Goal: Transaction & Acquisition: Subscribe to service/newsletter

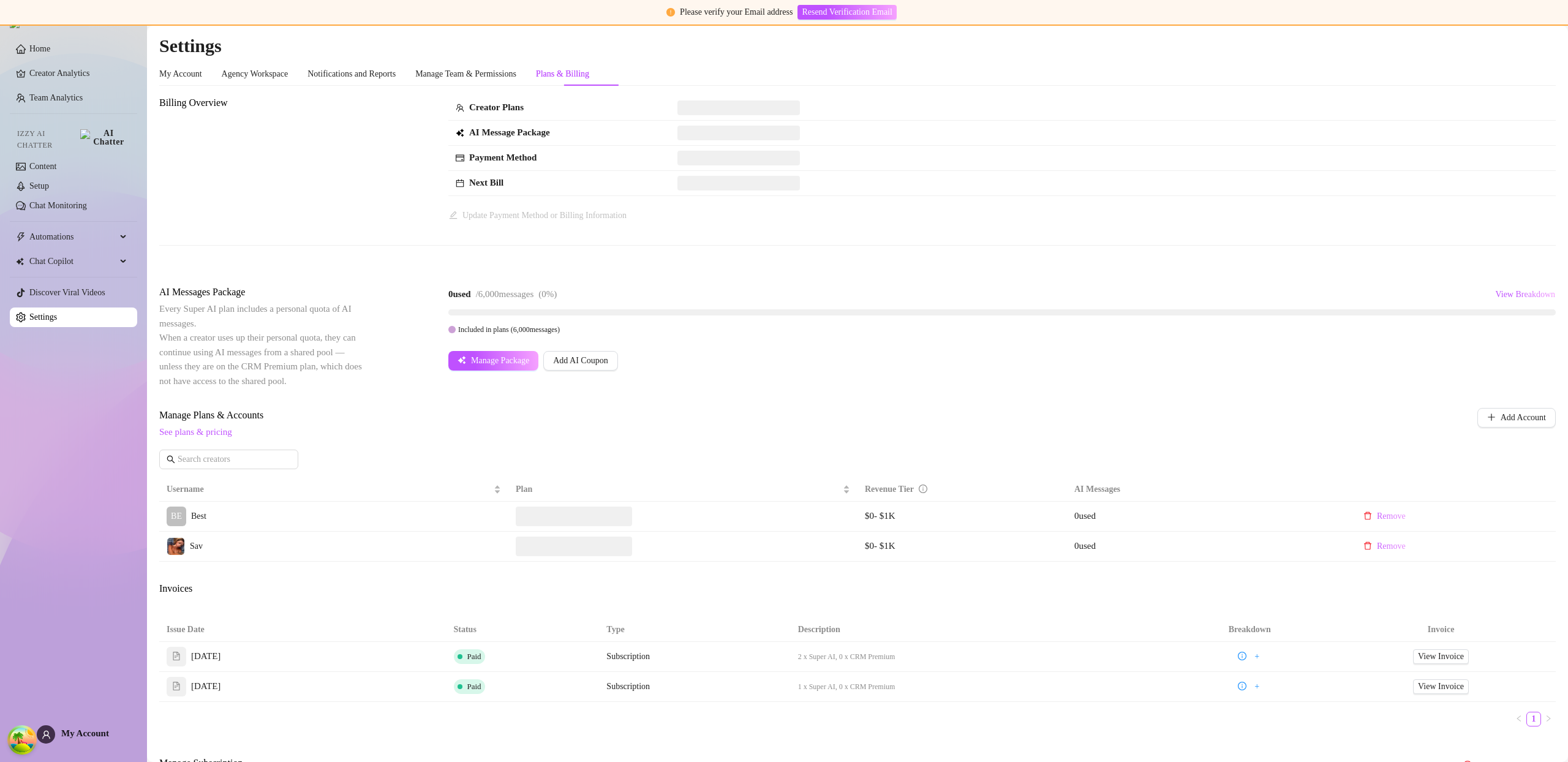
click at [85, 733] on span "My Account" at bounding box center [85, 733] width 47 height 9
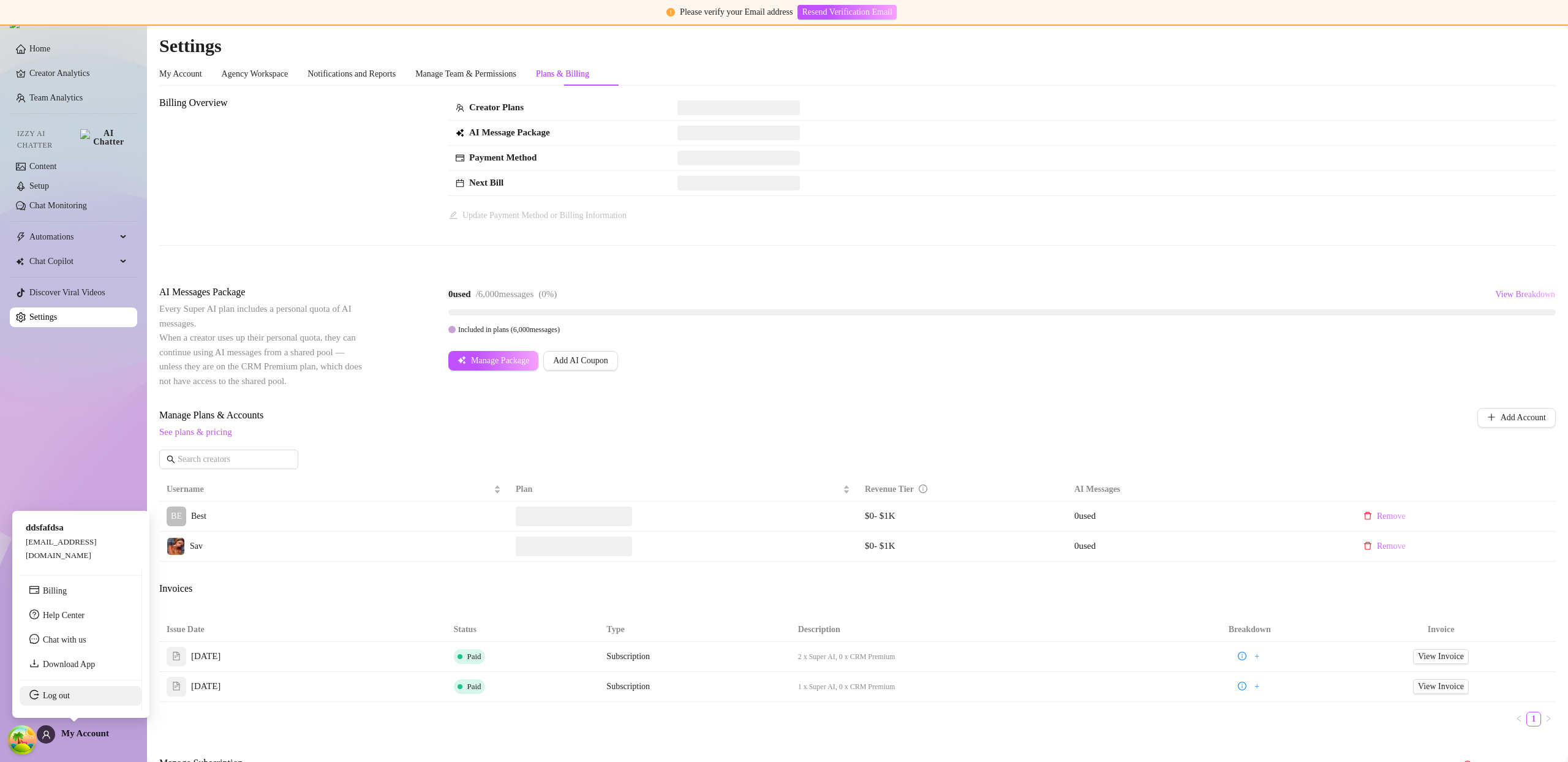
click at [70, 700] on link "Log out" at bounding box center [56, 696] width 27 height 9
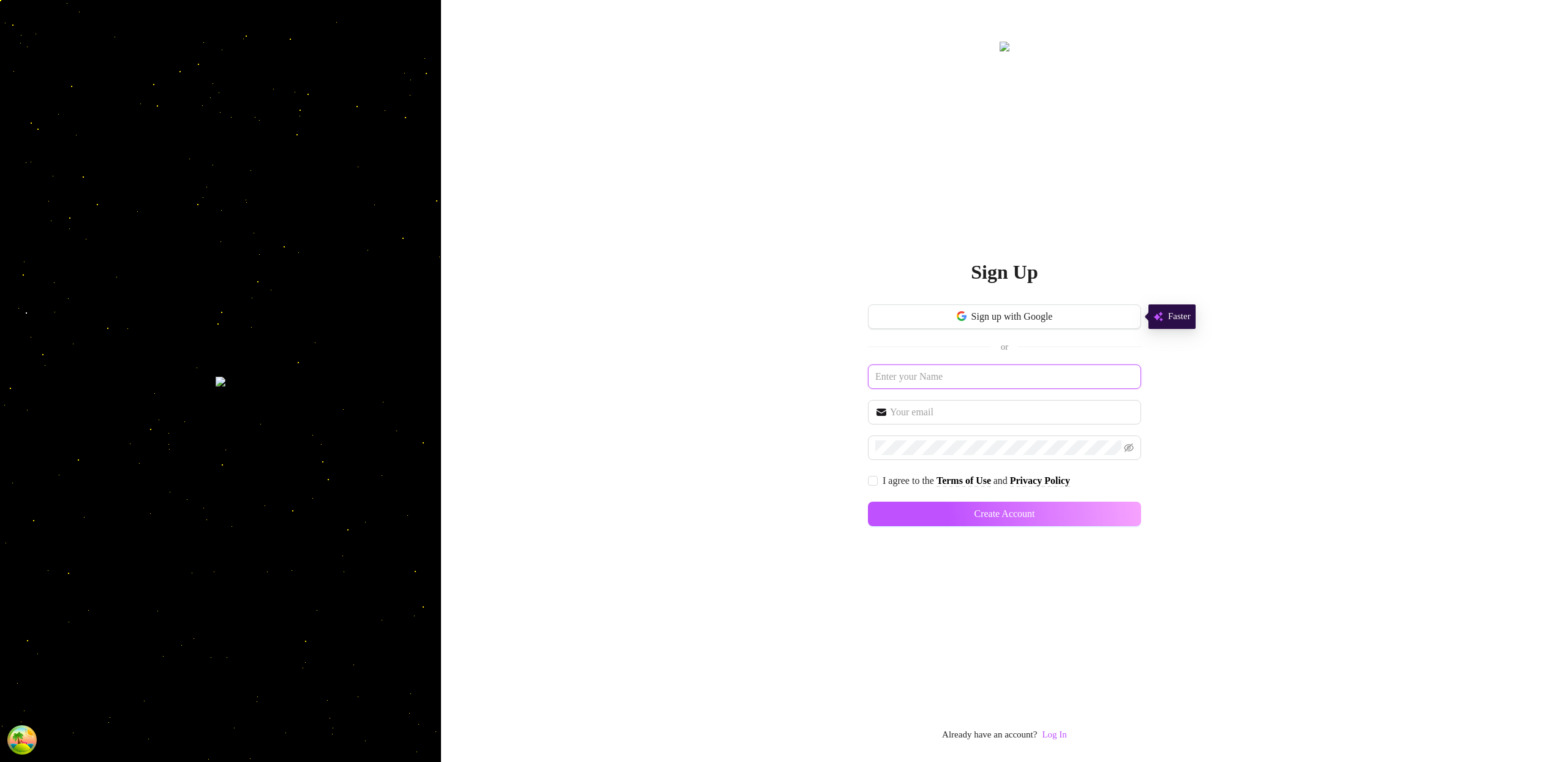
click at [985, 385] on input "text" at bounding box center [1005, 376] width 274 height 25
type input "cvsd"
type input "[EMAIL_ADDRESS][DOMAIN_NAME]"
click at [875, 478] on input "I agree to the Terms of Use and Privacy Policy" at bounding box center [872, 480] width 9 height 9
checkbox input "true"
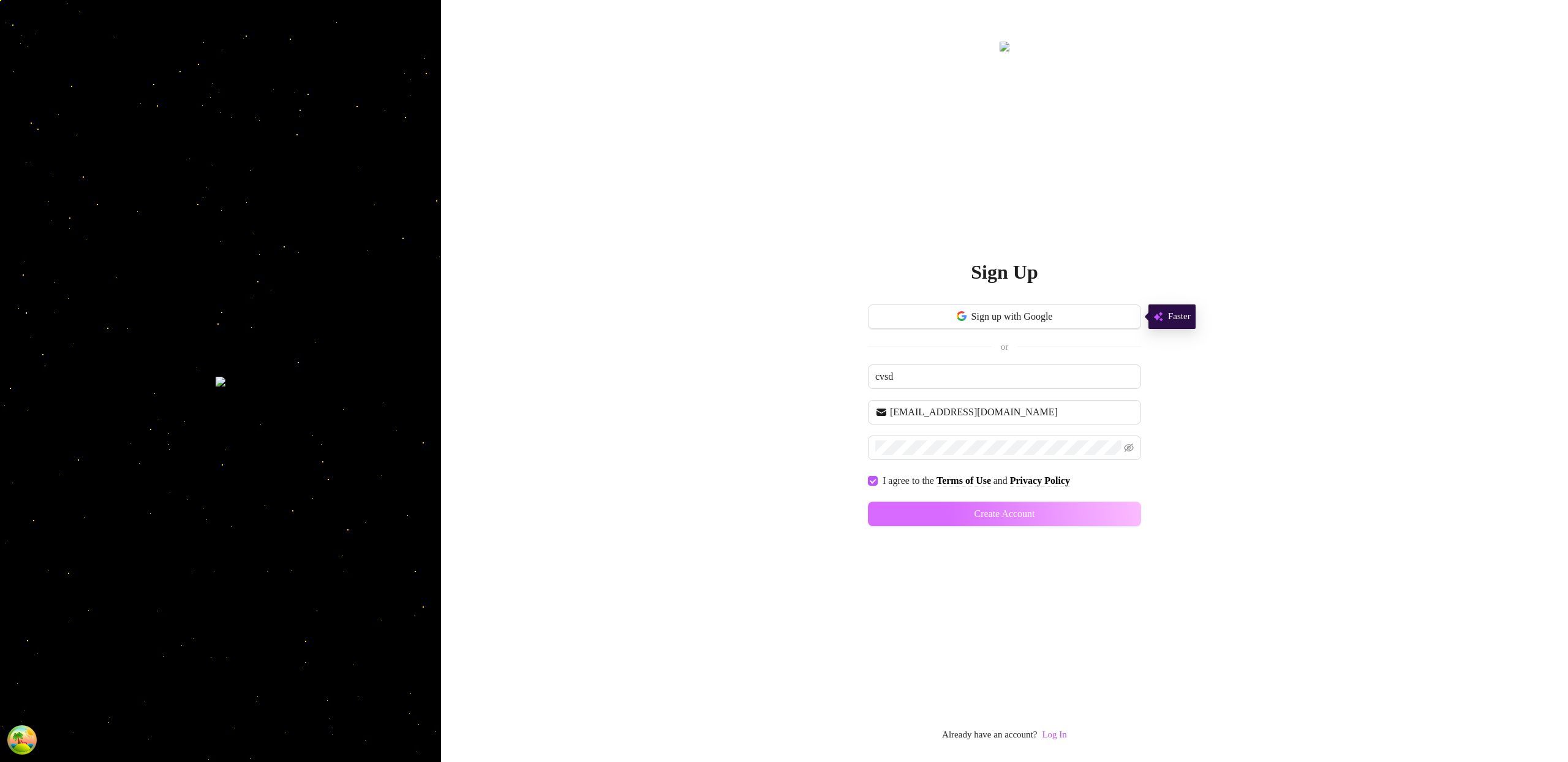
click at [989, 510] on span "Create Account" at bounding box center [1004, 514] width 61 height 11
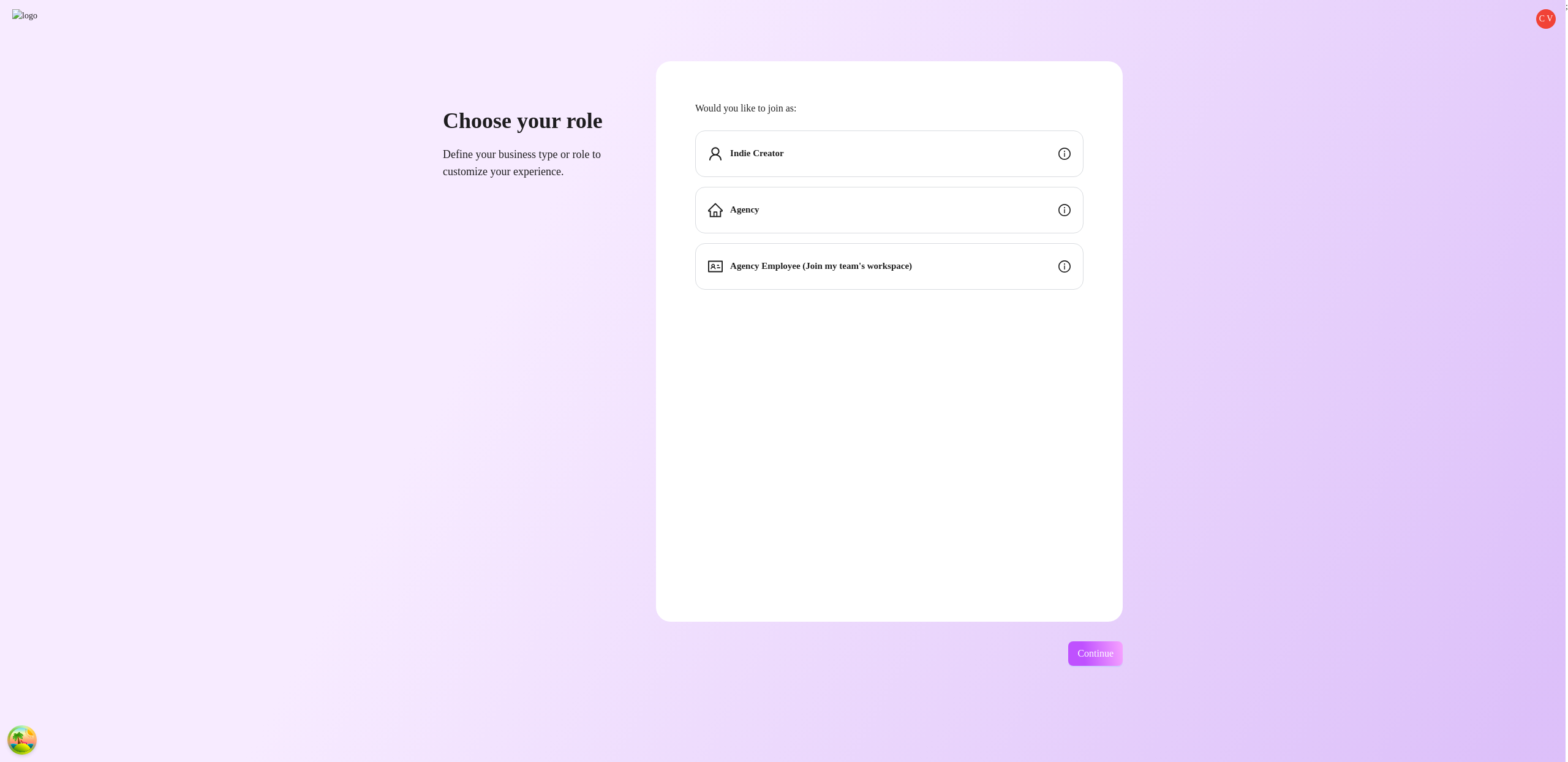
click at [933, 129] on div "Would you like to join as: Indie Creator Agency Agency Employee (Join my team's…" at bounding box center [889, 194] width 388 height 189
click at [924, 145] on div "Indie Creator" at bounding box center [889, 153] width 388 height 47
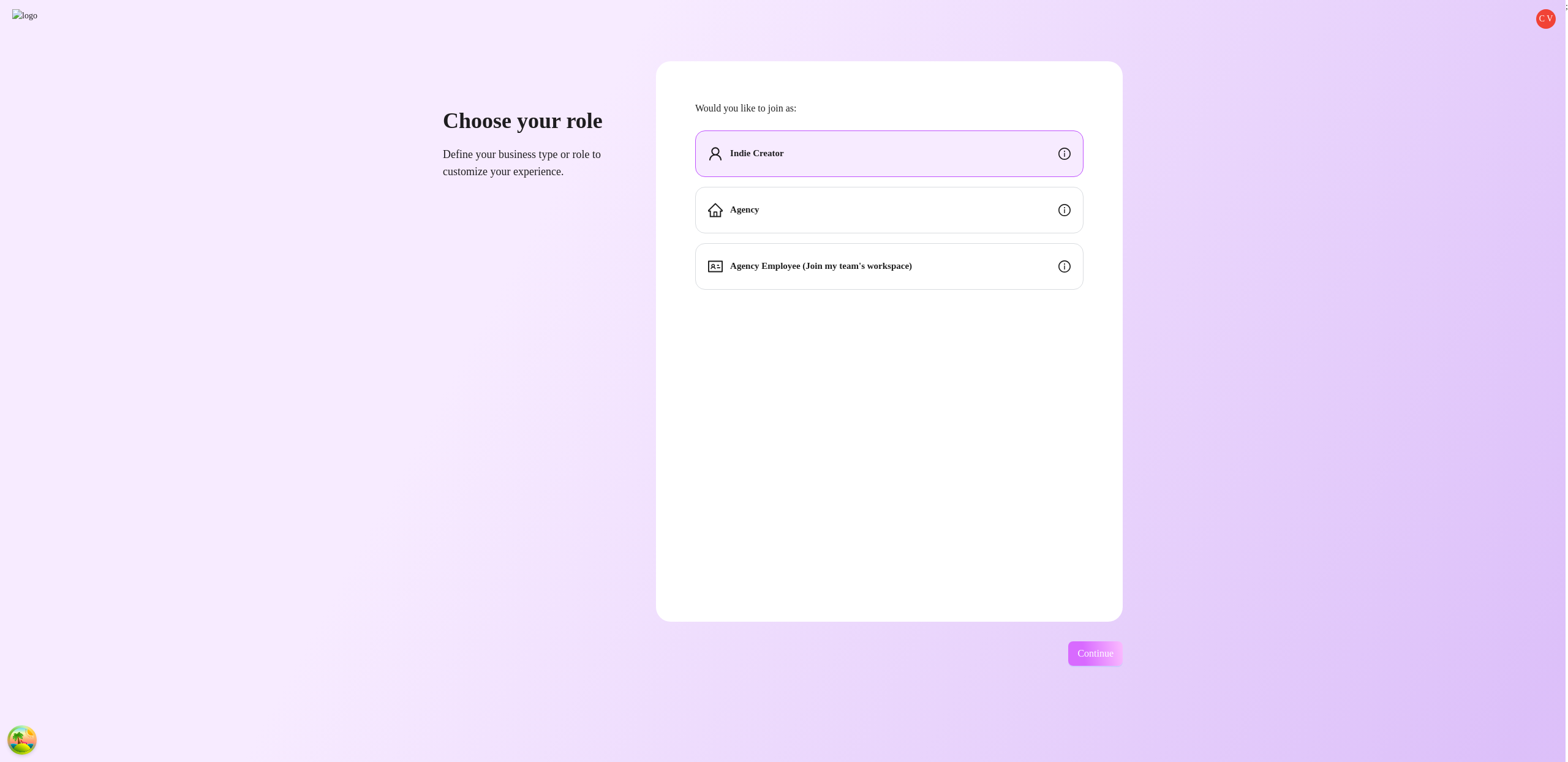
click at [1123, 647] on button "Continue" at bounding box center [1095, 653] width 55 height 25
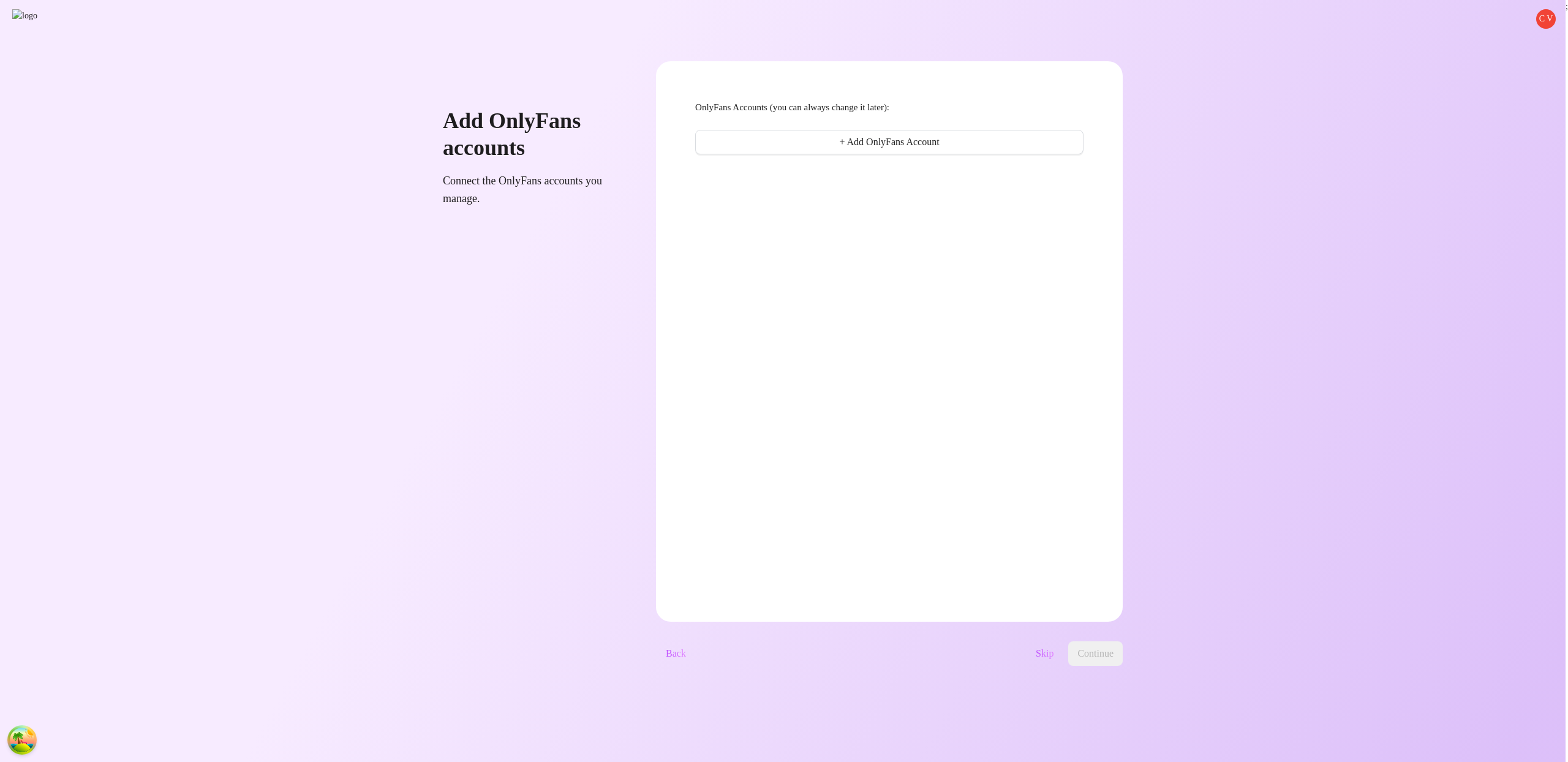
click at [1047, 661] on div "Skip Continue" at bounding box center [909, 653] width 427 height 25
click at [1064, 657] on button "Skip" at bounding box center [1045, 653] width 37 height 25
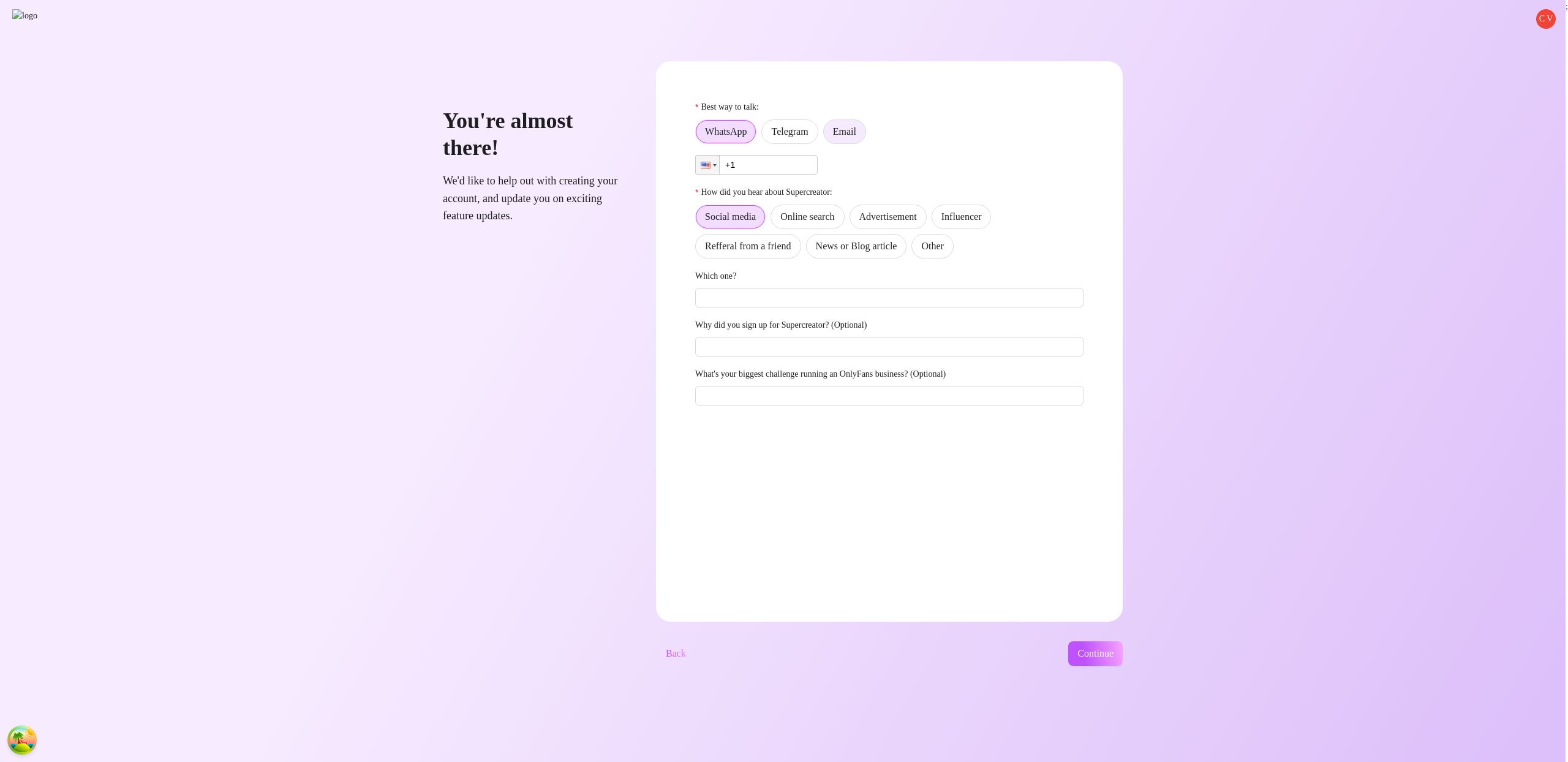
click at [867, 122] on label "Email" at bounding box center [844, 131] width 43 height 25
click at [827, 134] on input "Email" at bounding box center [827, 134] width 0 height 0
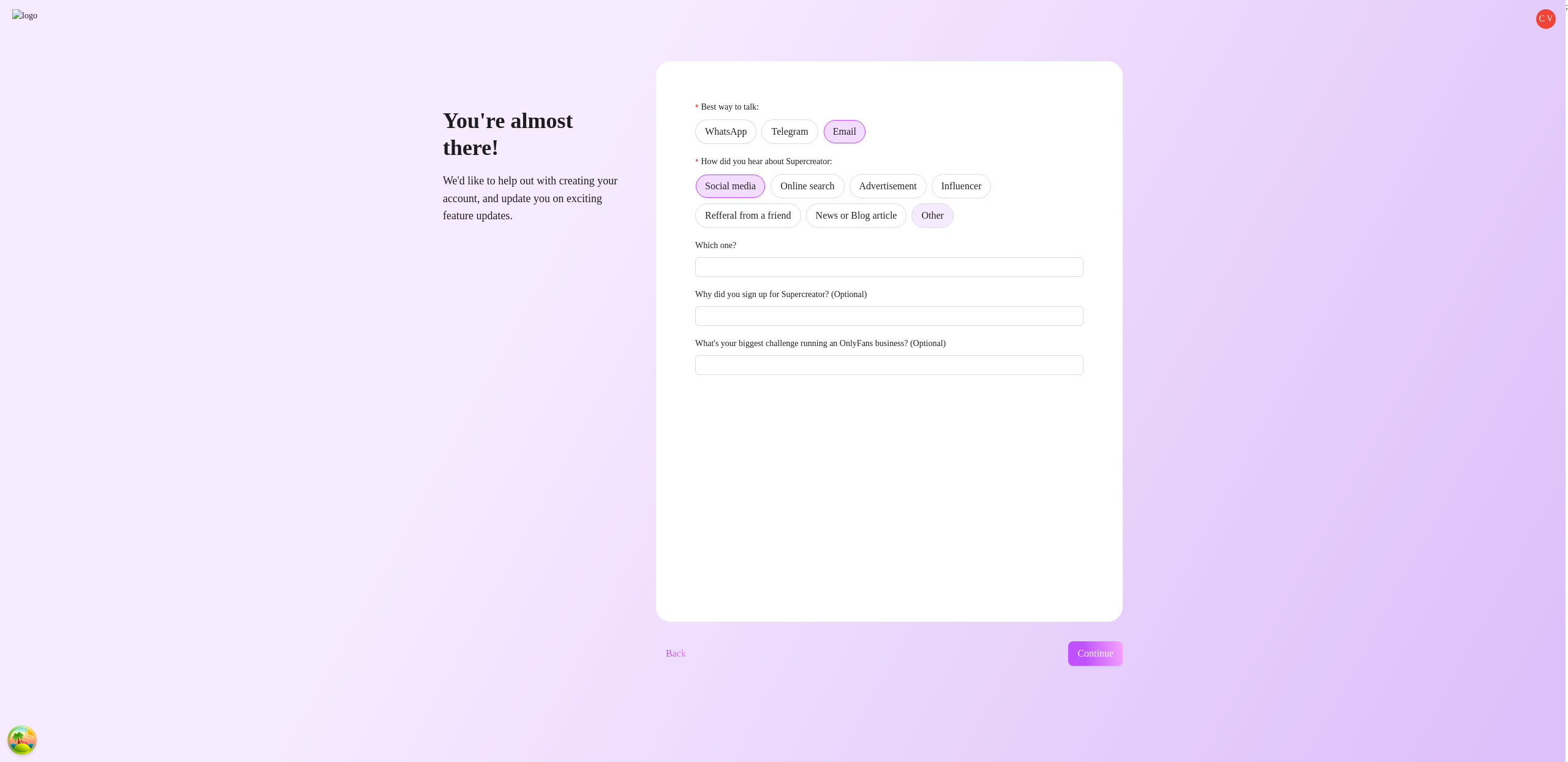
click at [943, 217] on span "Other" at bounding box center [932, 215] width 22 height 10
click at [915, 219] on input "Other" at bounding box center [915, 219] width 0 height 0
click at [1119, 656] on button "Continue" at bounding box center [1095, 653] width 55 height 25
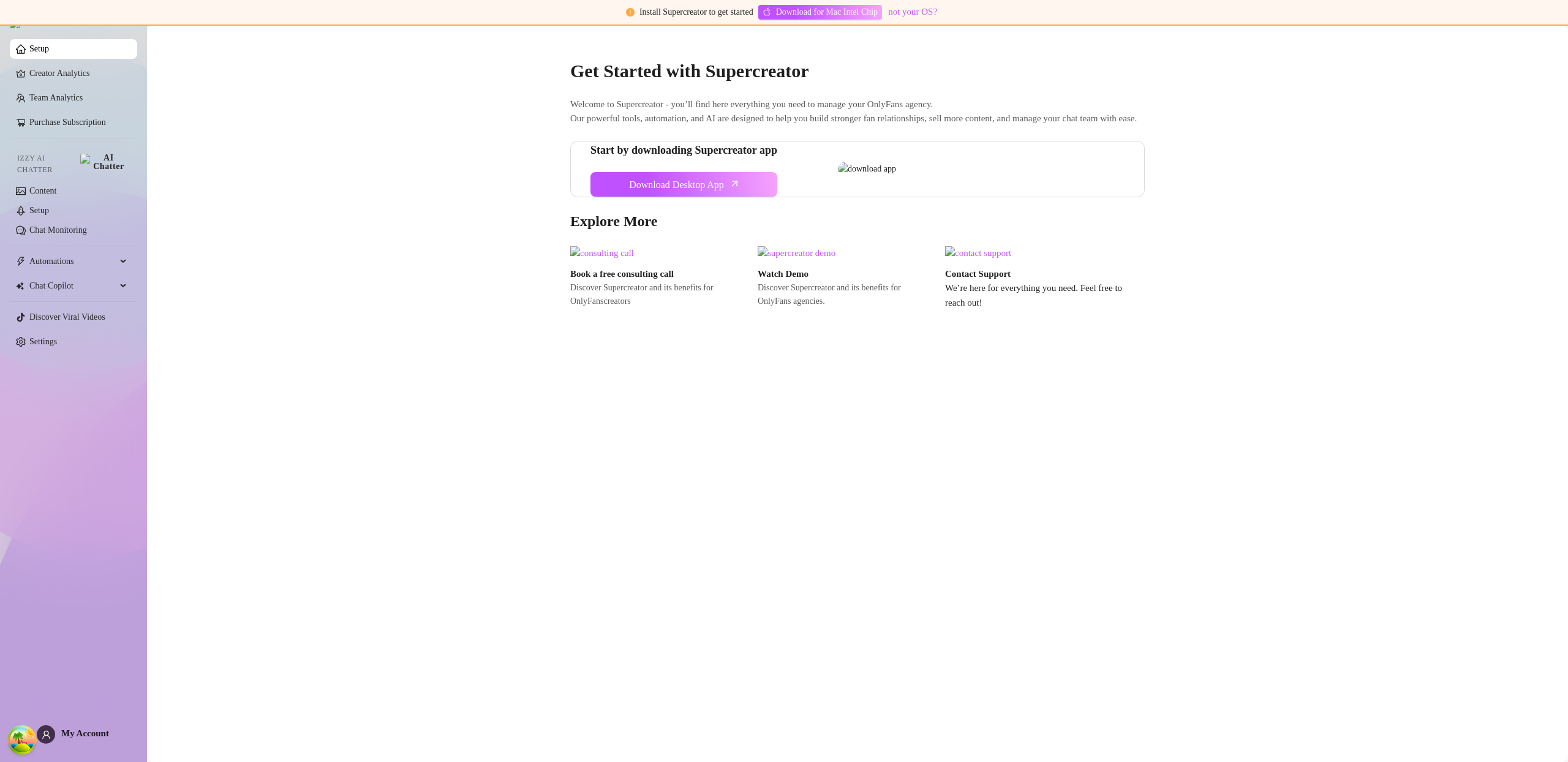
click at [295, 171] on main "Get Started with Supercreator Welcome to Supercreator - you’ll find here everyt…" at bounding box center [857, 394] width 1421 height 736
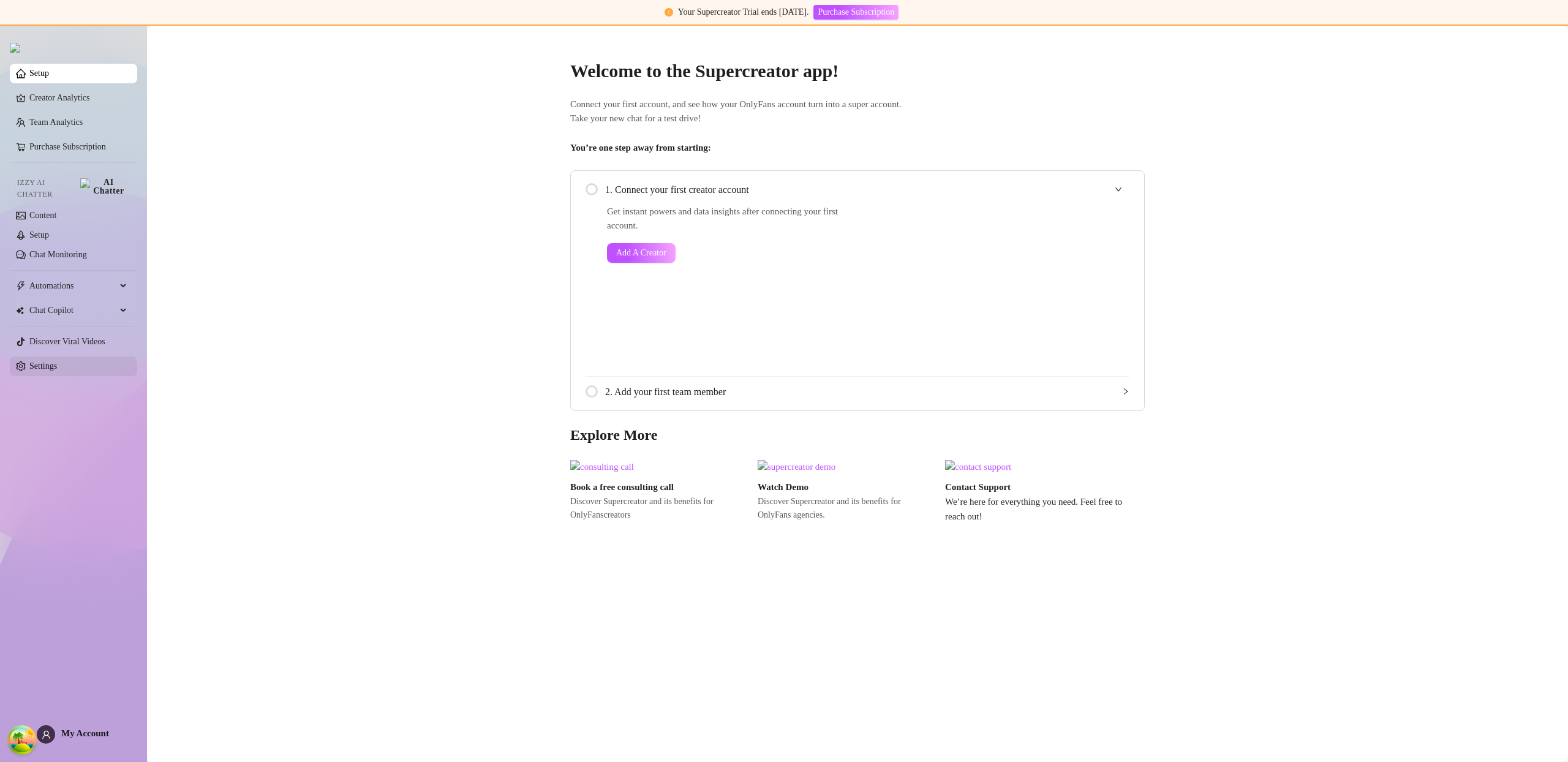
click at [57, 361] on link "Settings" at bounding box center [43, 366] width 28 height 9
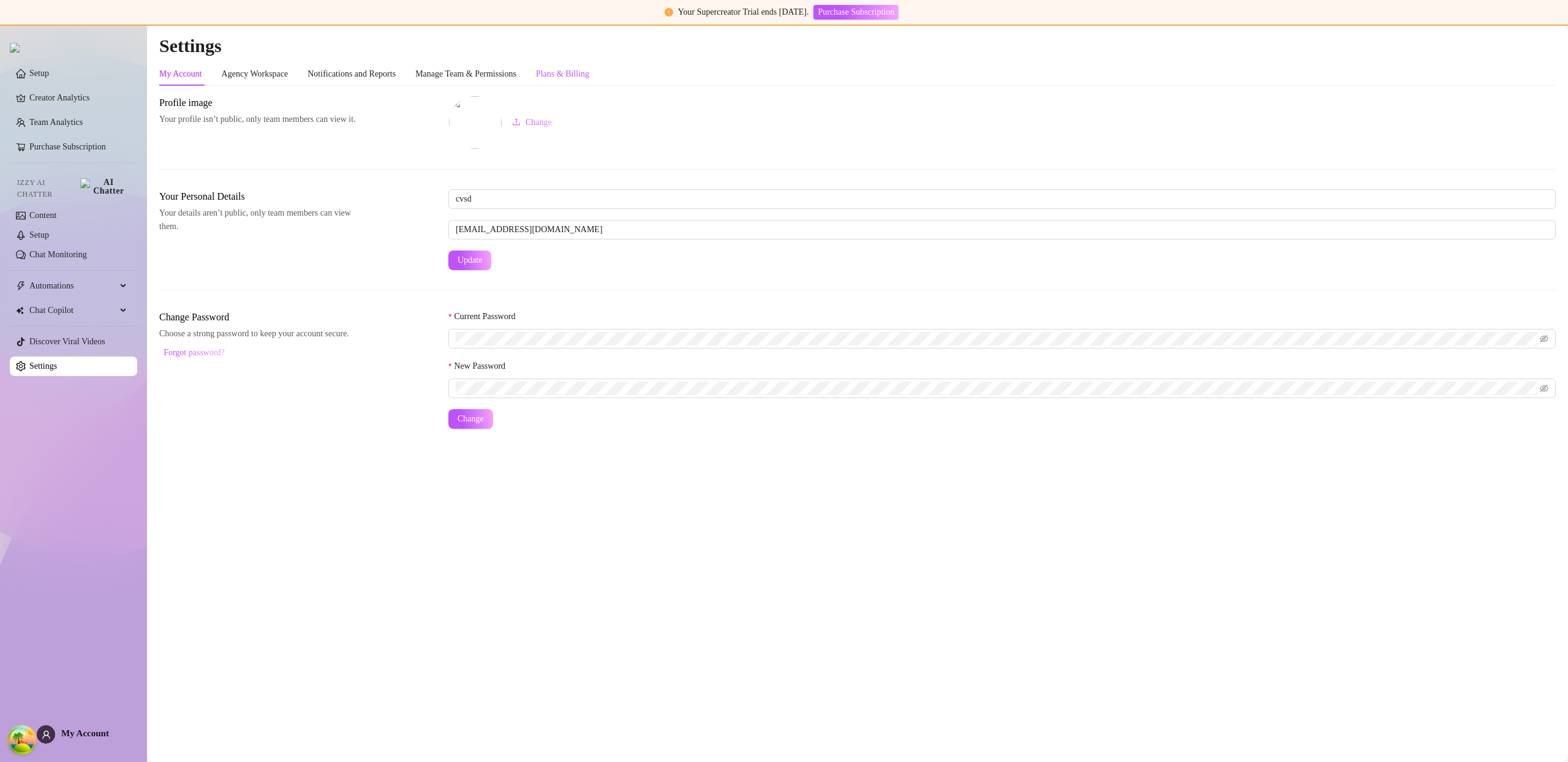
click at [578, 75] on div "Plans & Billing" at bounding box center [562, 74] width 53 height 13
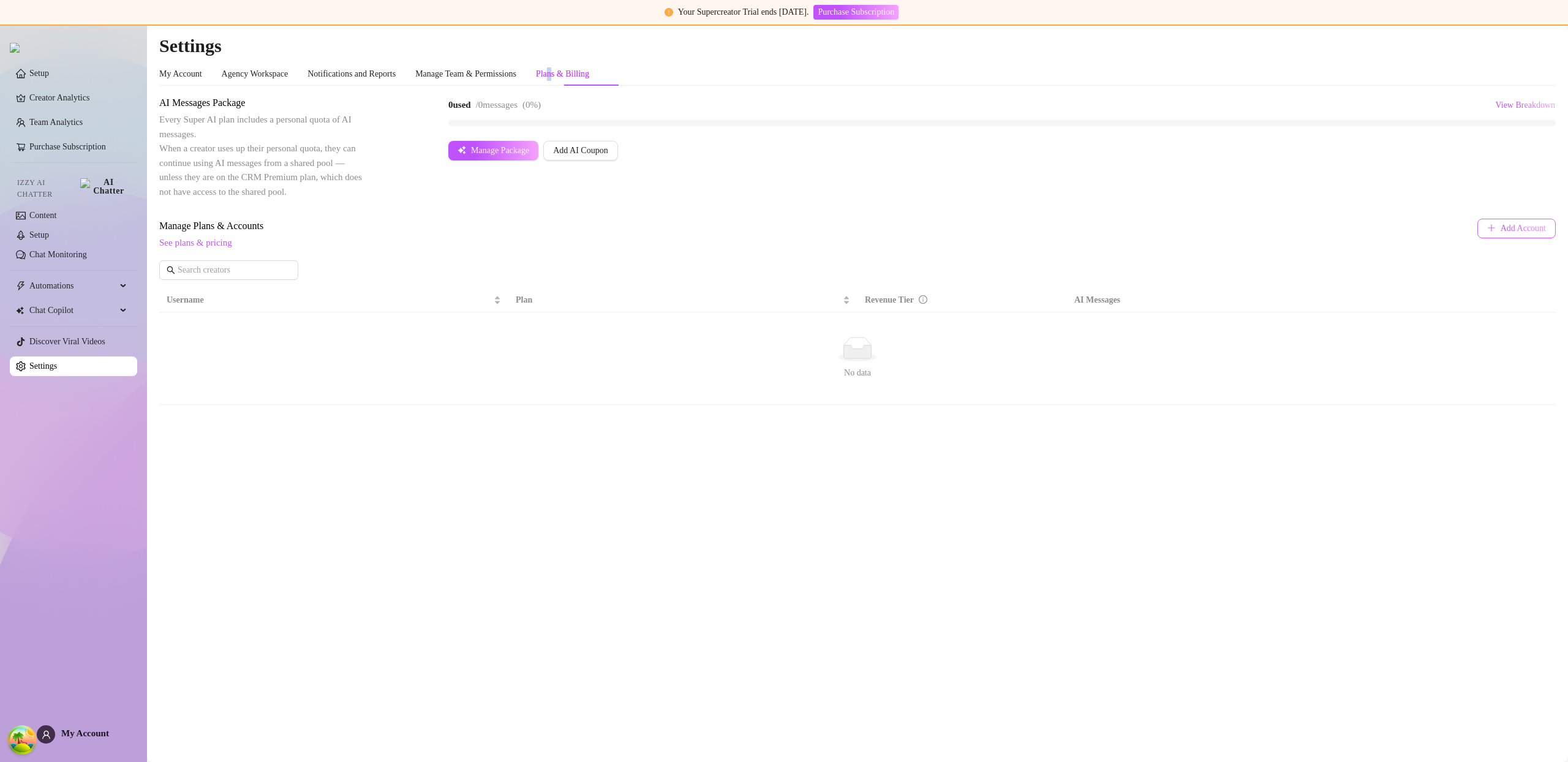
click at [1509, 231] on span "Add Account" at bounding box center [1523, 228] width 45 height 9
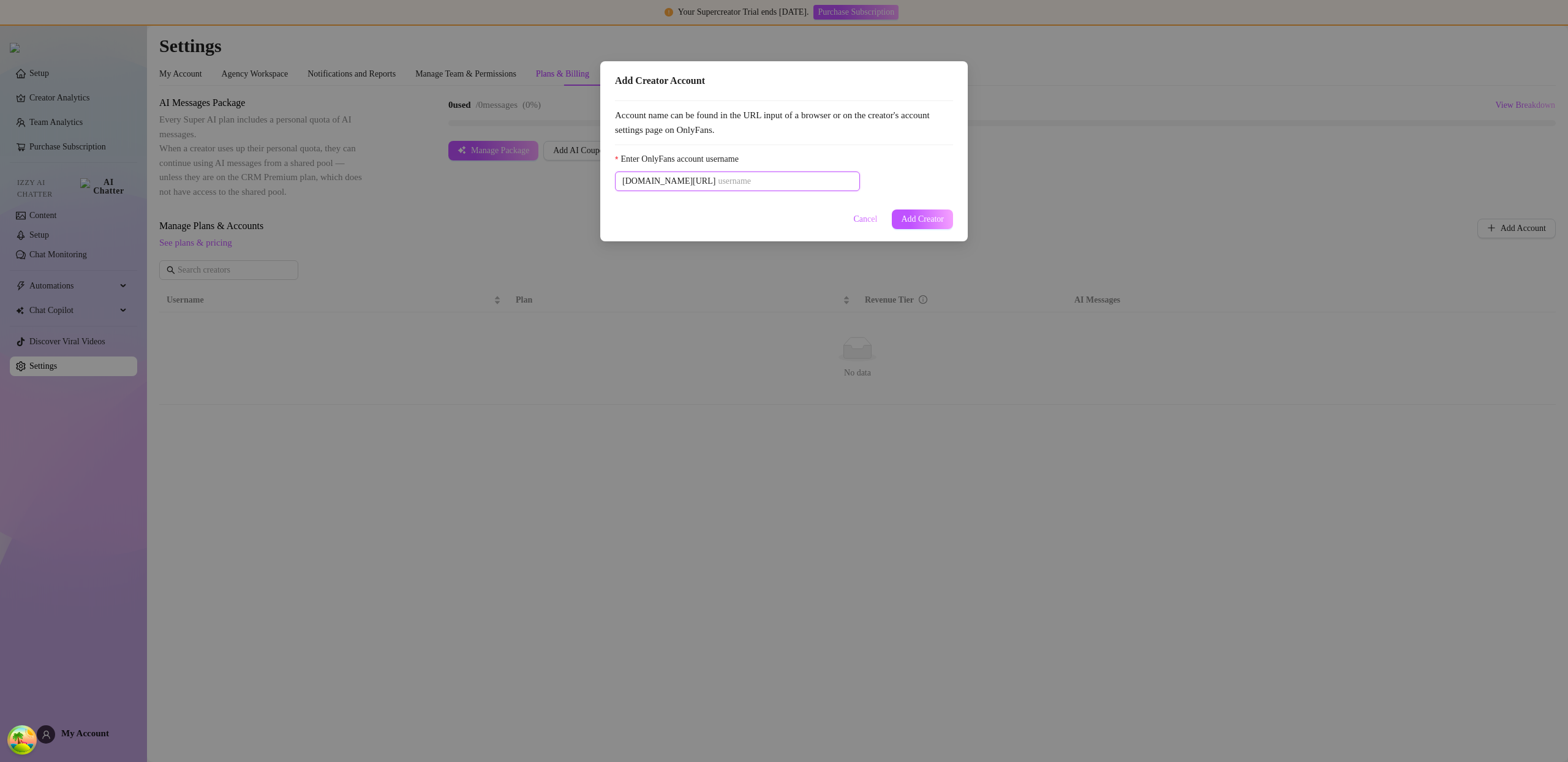
click at [735, 175] on input "Enter OnlyFans account username" at bounding box center [785, 181] width 134 height 13
drag, startPoint x: 735, startPoint y: 175, endPoint x: 746, endPoint y: 164, distance: 15.6
click at [735, 182] on input "Enter OnlyFans account username" at bounding box center [785, 181] width 134 height 13
click at [860, 217] on span "Cancel" at bounding box center [866, 219] width 24 height 9
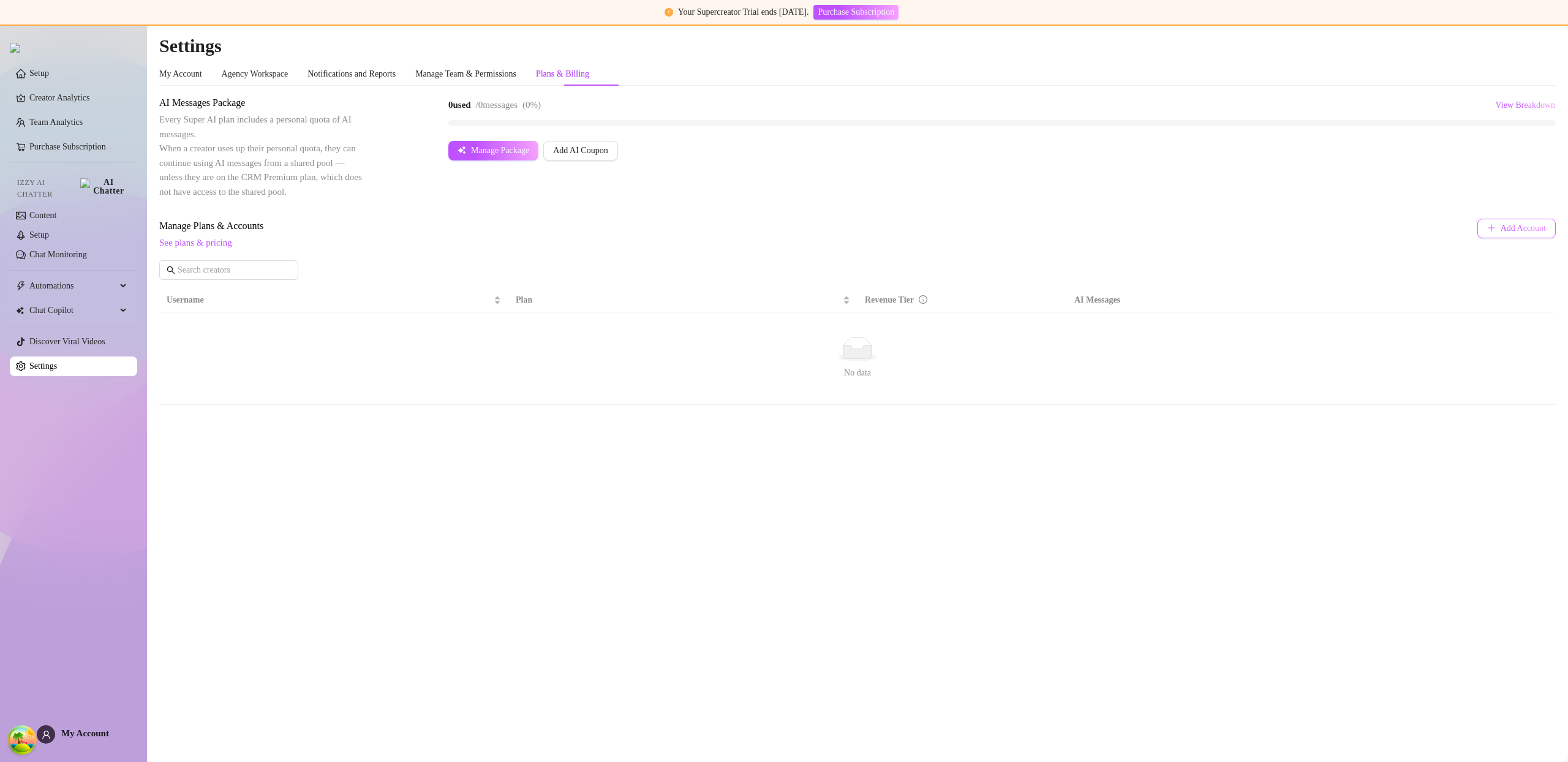
click at [1513, 228] on span "Add Account" at bounding box center [1523, 228] width 45 height 9
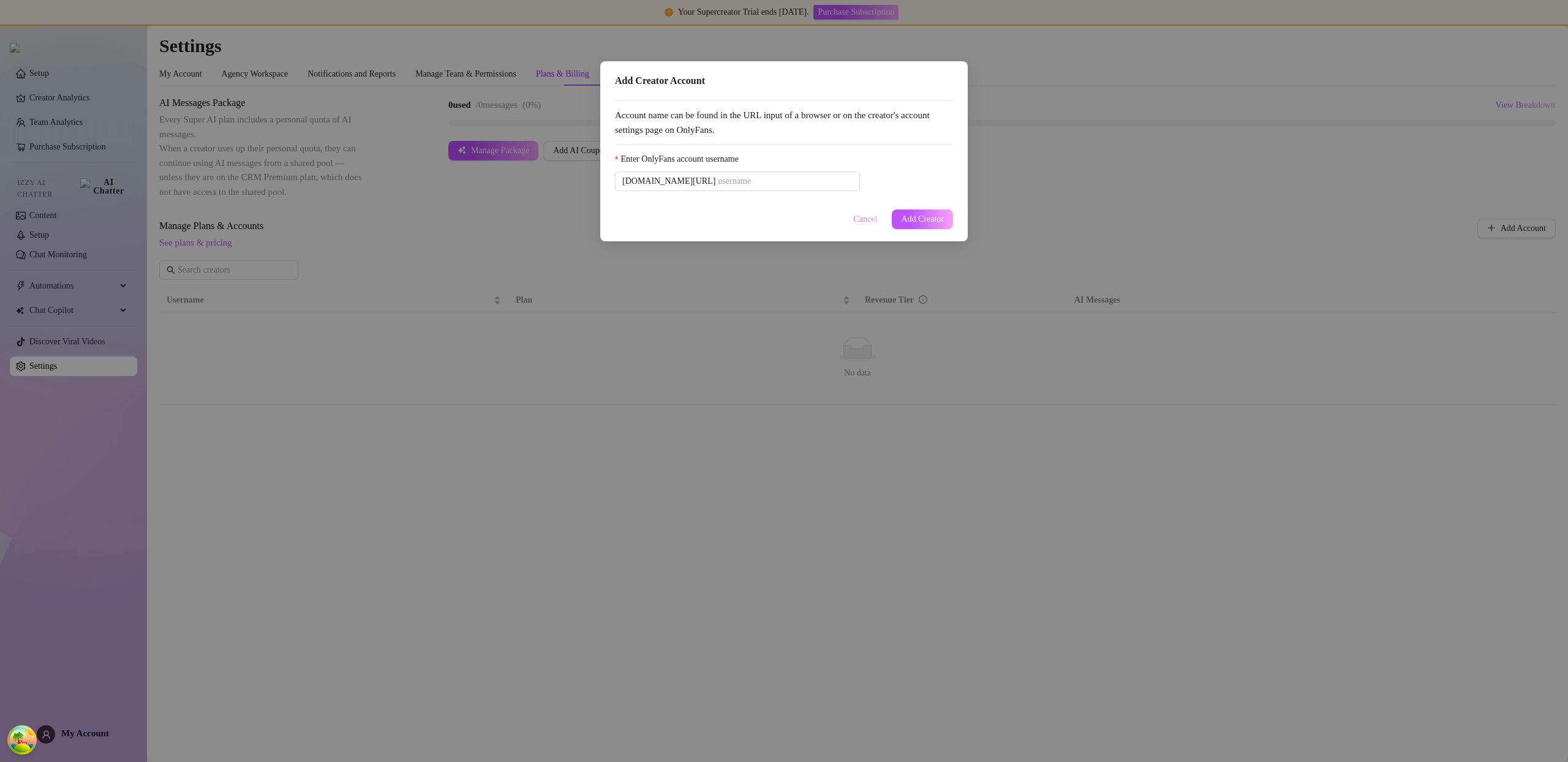
click at [856, 215] on span "Cancel" at bounding box center [866, 219] width 24 height 9
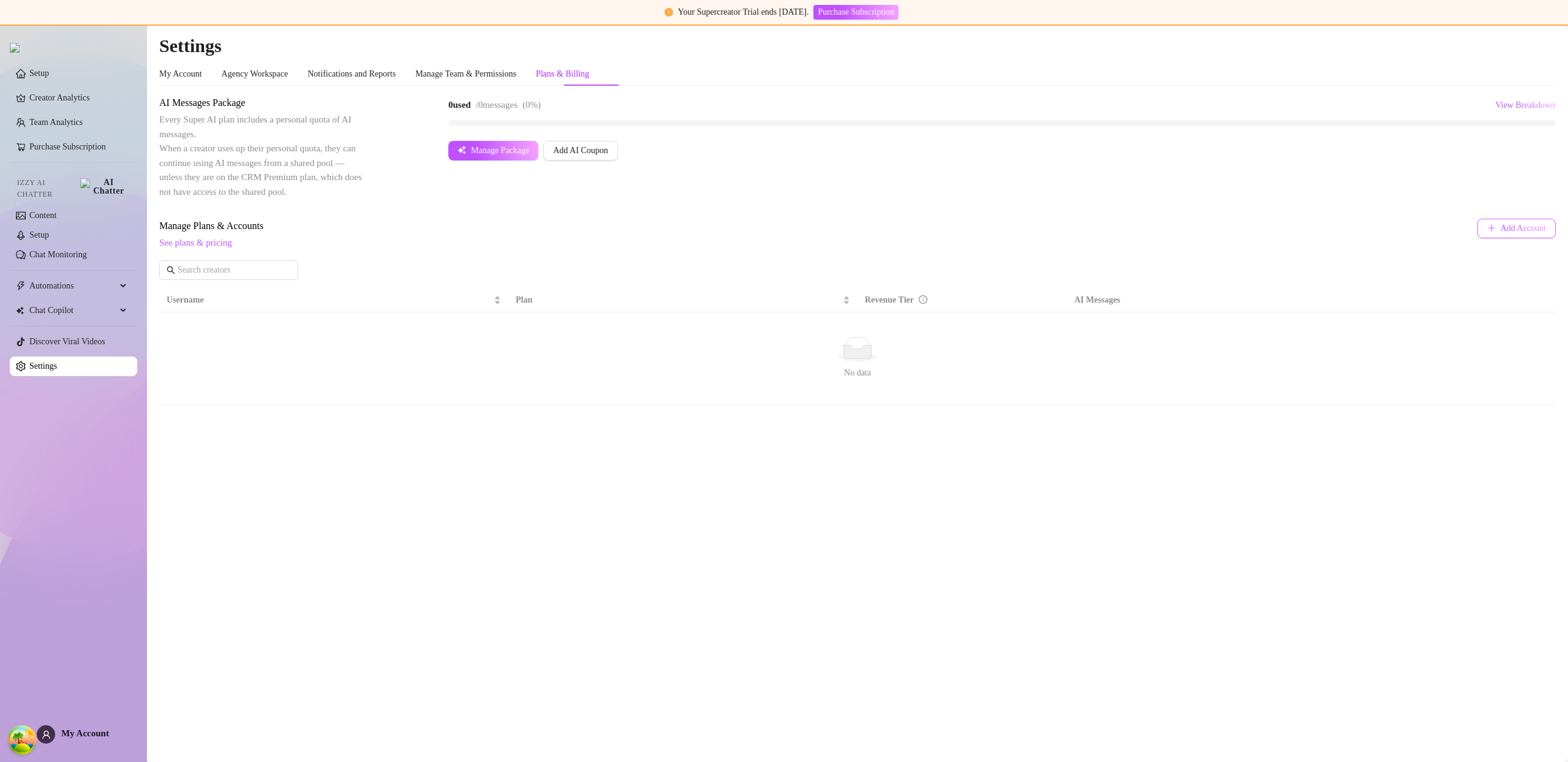
click at [1509, 224] on span "Add Account" at bounding box center [1523, 228] width 45 height 9
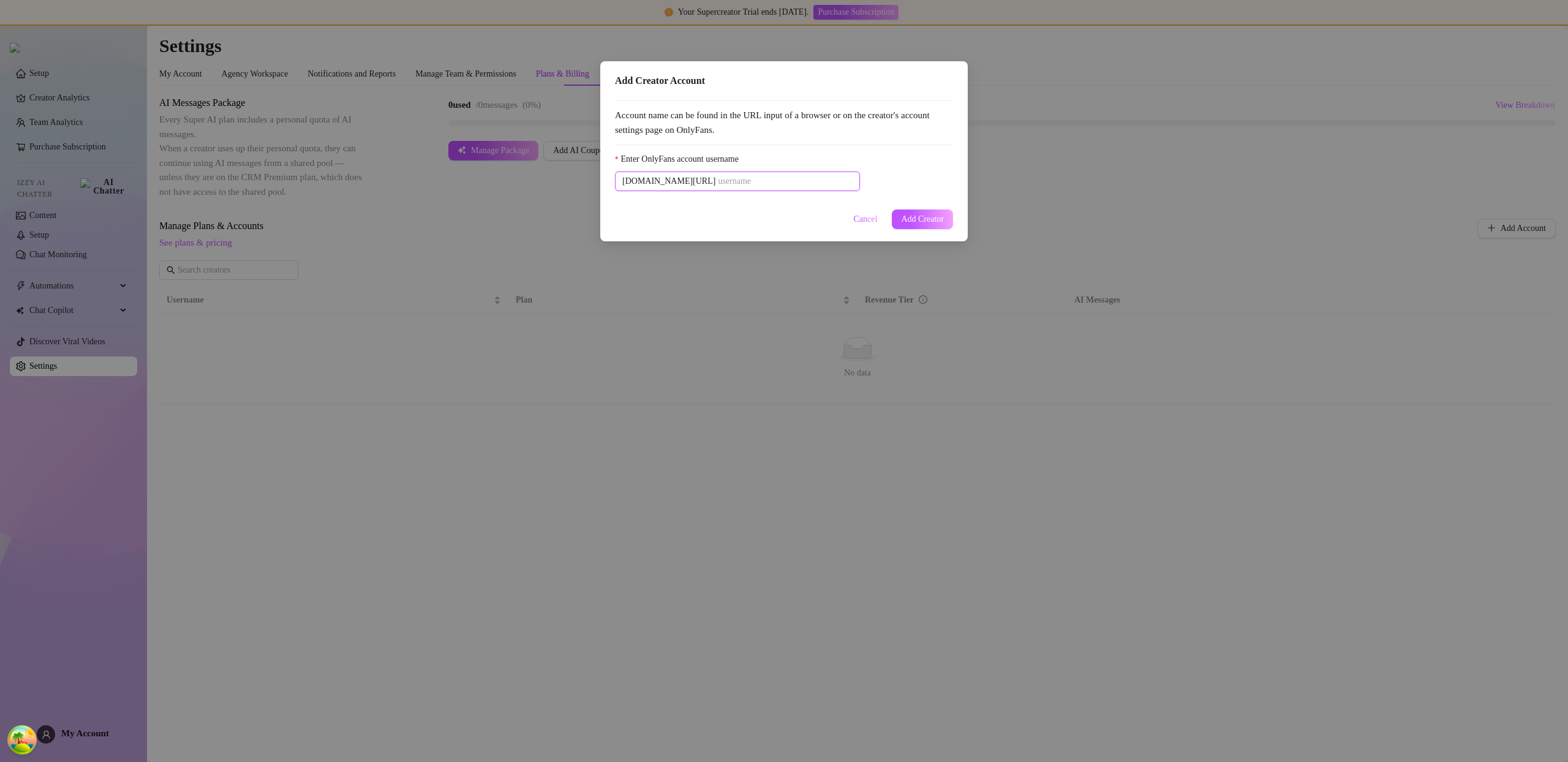
paste input "u21892667nice"
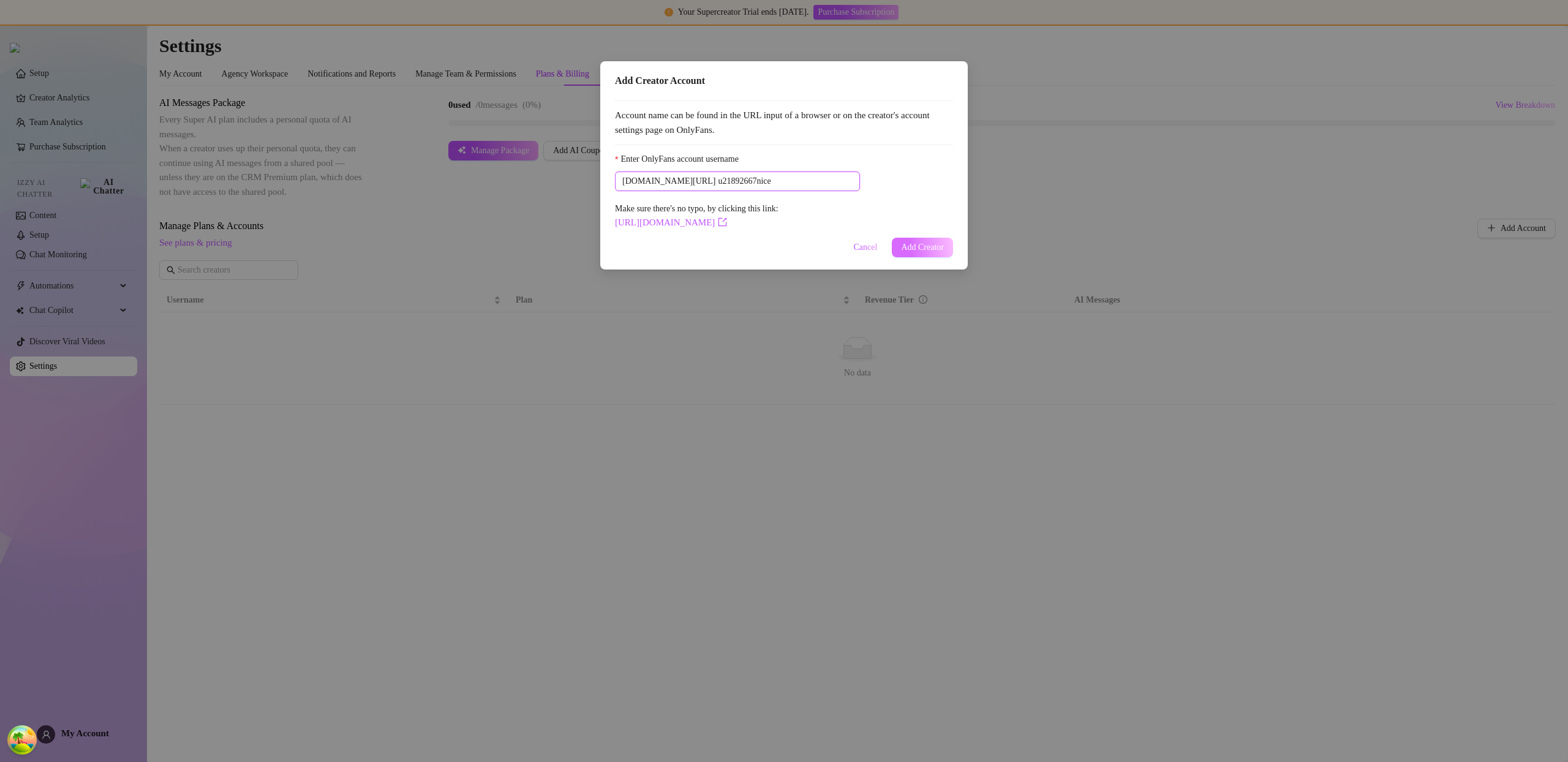
type input "u21892667nice"
click at [934, 248] on span "Add Creator" at bounding box center [923, 247] width 43 height 9
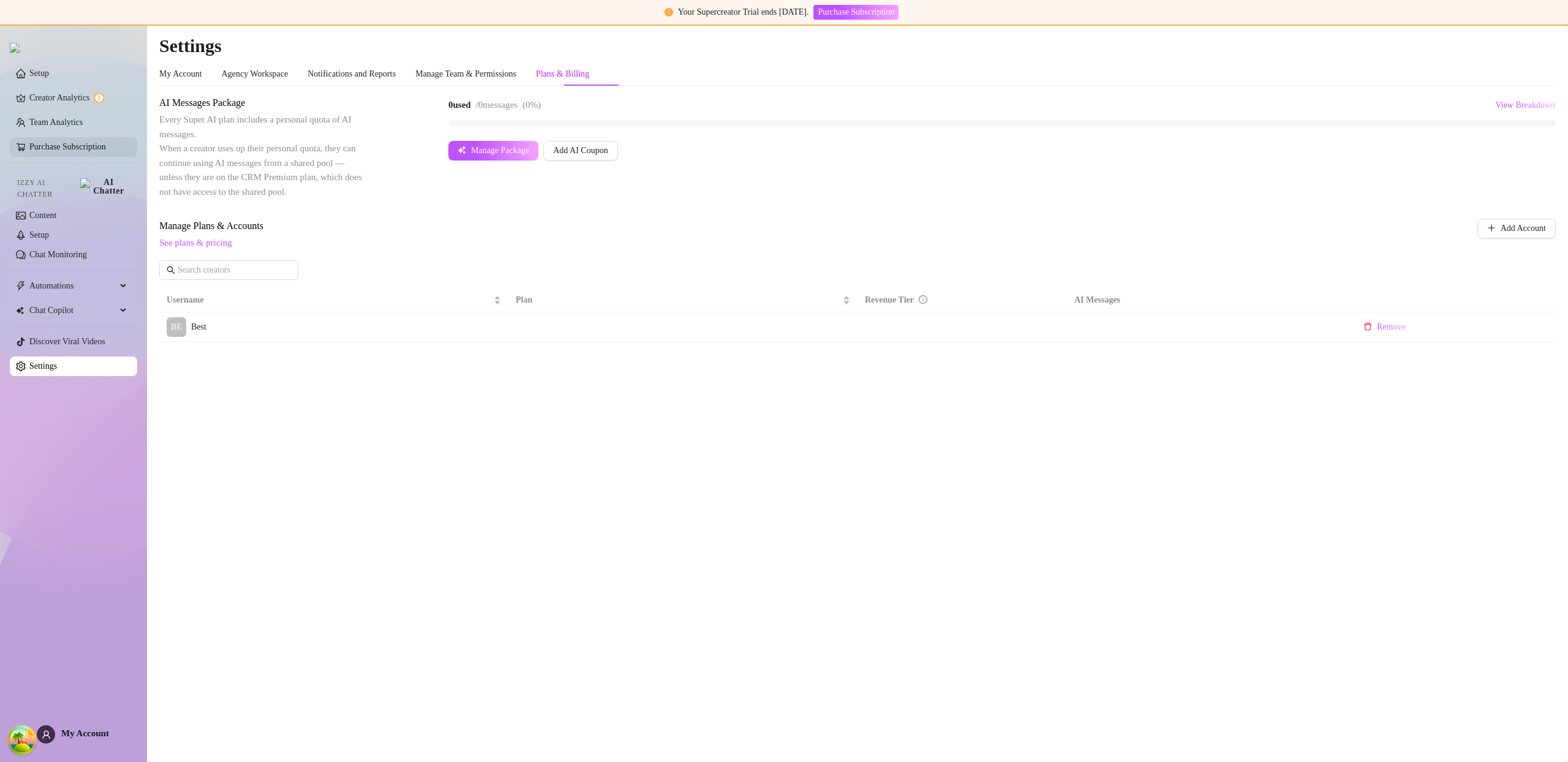
click at [87, 142] on link "Purchase Subscription" at bounding box center [67, 147] width 77 height 9
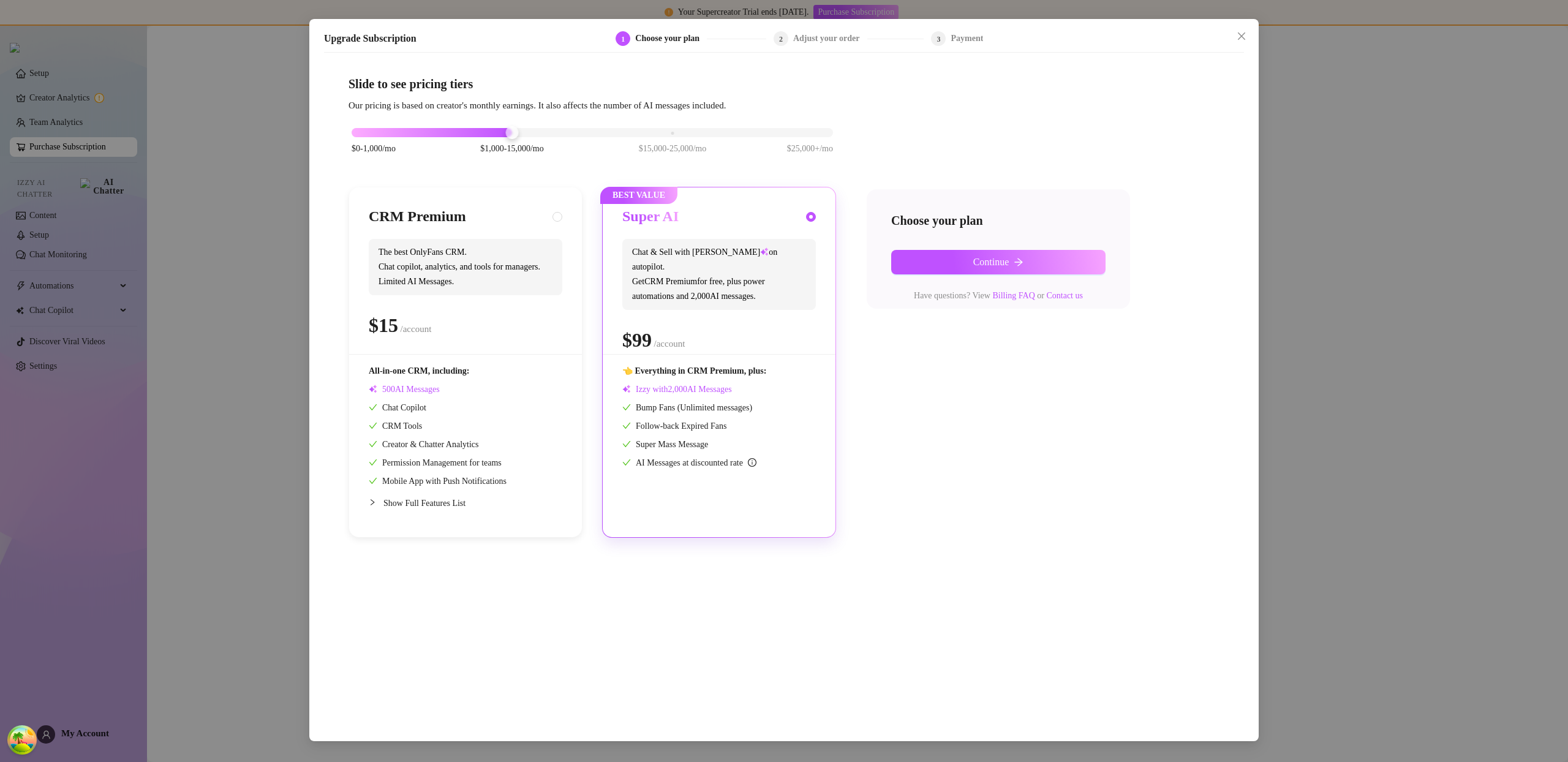
click at [423, 273] on span "The best OnlyFans CRM. Chat copilot, analytics, and tools for managers. Limited…" at bounding box center [465, 266] width 194 height 56
radio input "true"
radio input "false"
click at [971, 270] on button "Continue" at bounding box center [998, 262] width 214 height 25
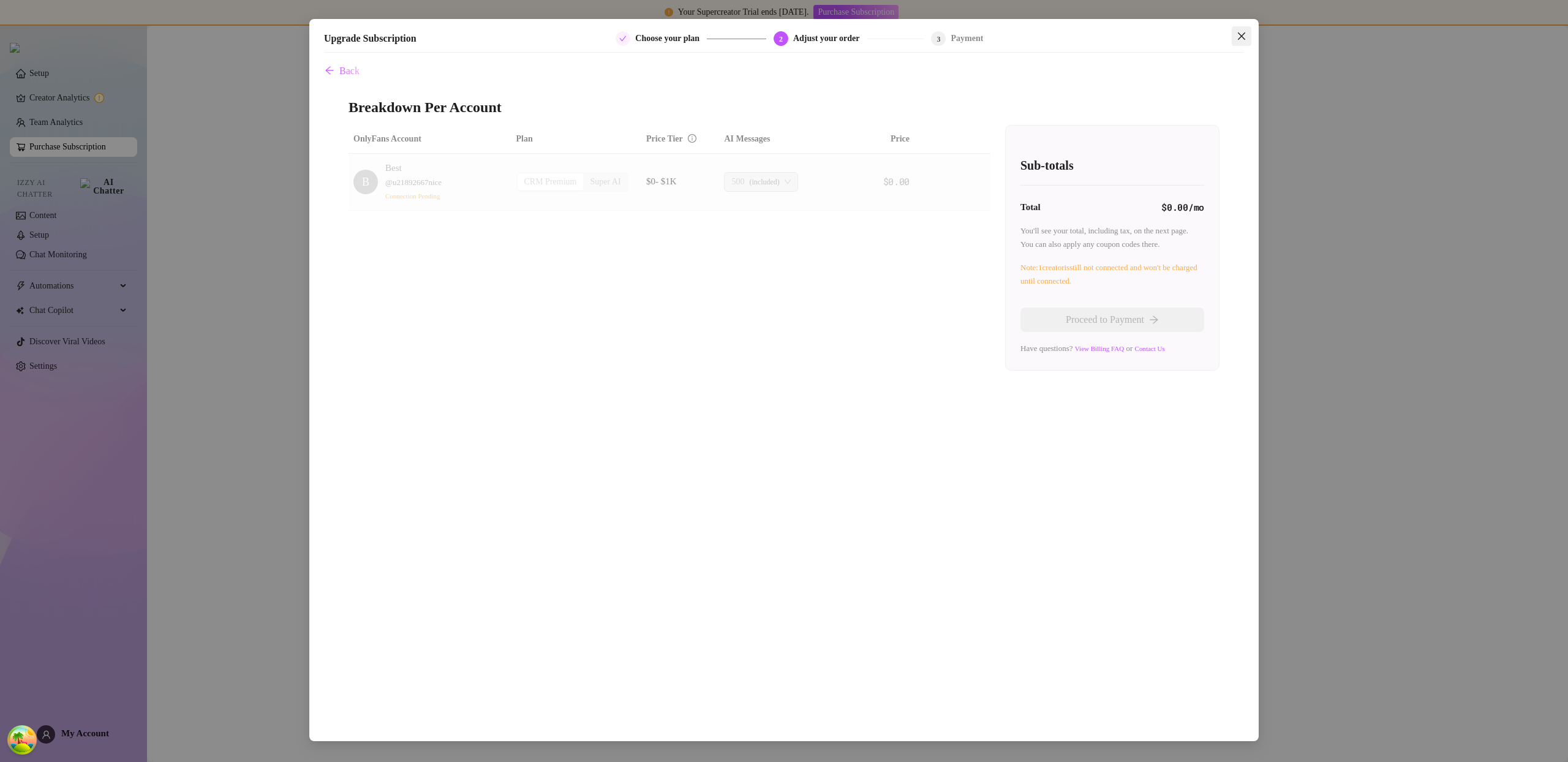
click at [1242, 34] on icon "close" at bounding box center [1241, 36] width 9 height 9
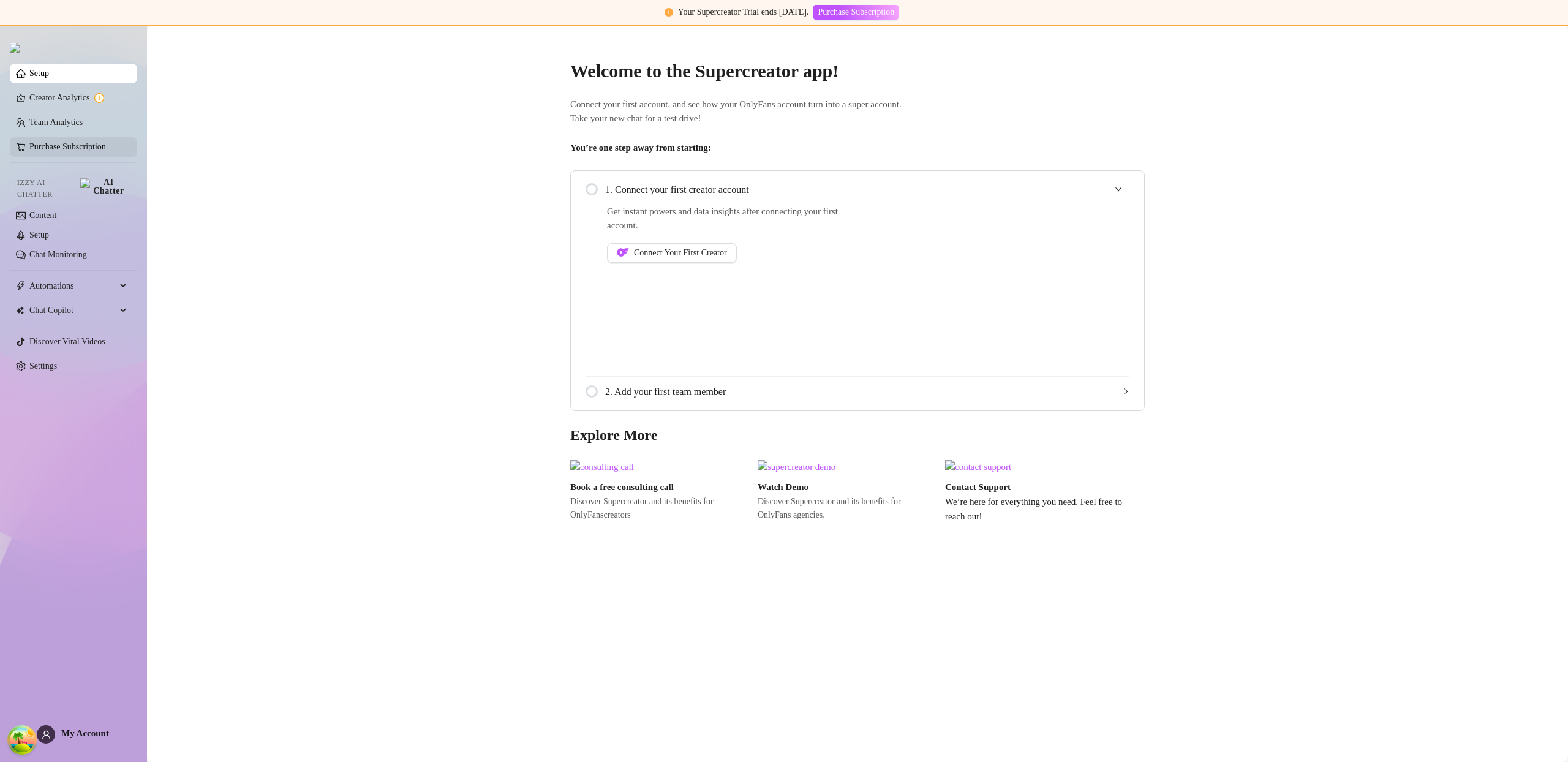
click at [93, 148] on link "Purchase Subscription" at bounding box center [67, 147] width 77 height 9
click at [49, 77] on link "Setup" at bounding box center [39, 74] width 20 height 9
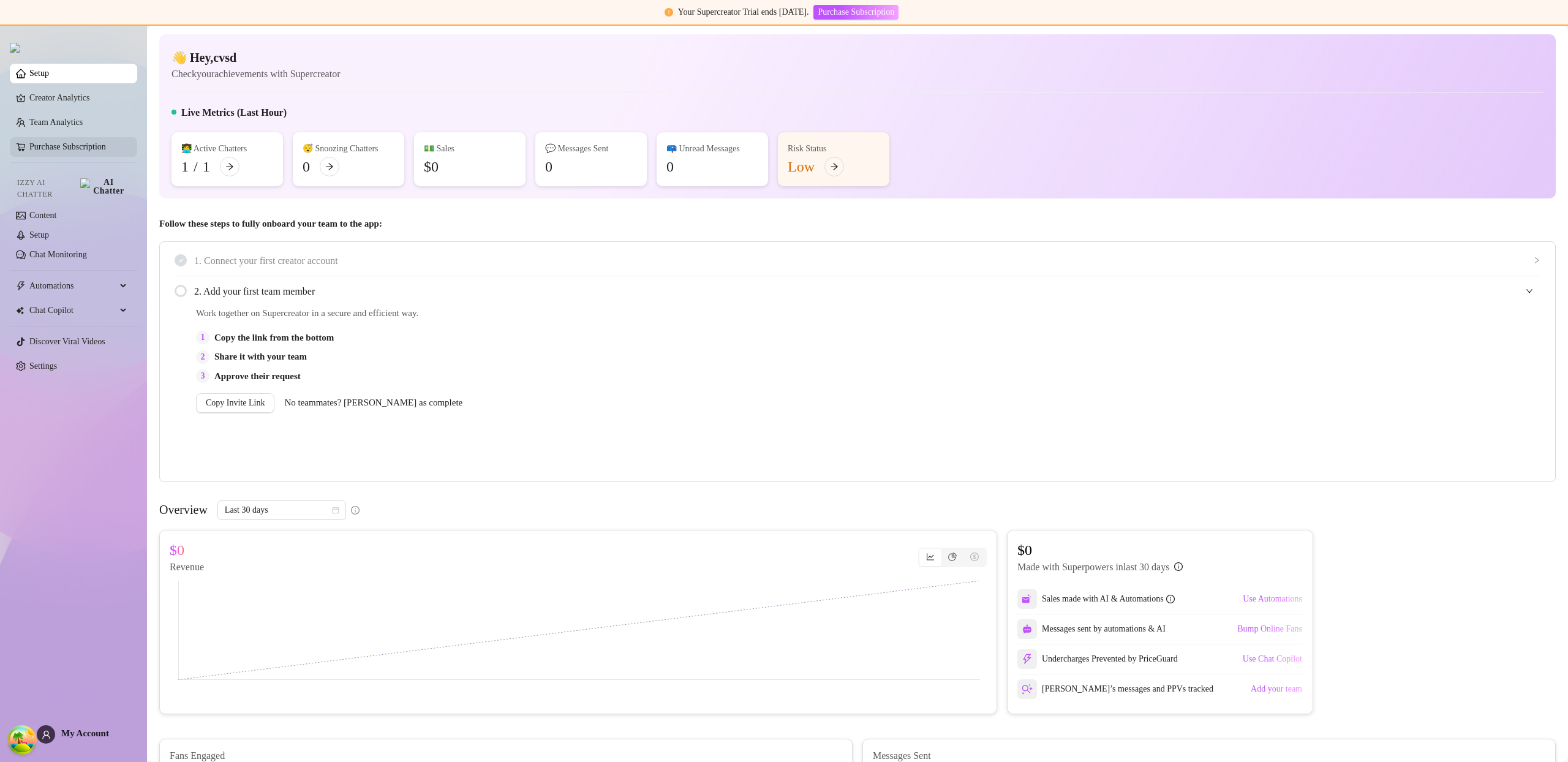
click at [62, 149] on link "Purchase Subscription" at bounding box center [67, 147] width 77 height 9
click at [49, 70] on link "Setup" at bounding box center [39, 74] width 20 height 9
click at [106, 151] on link "Purchase Subscription" at bounding box center [67, 147] width 77 height 9
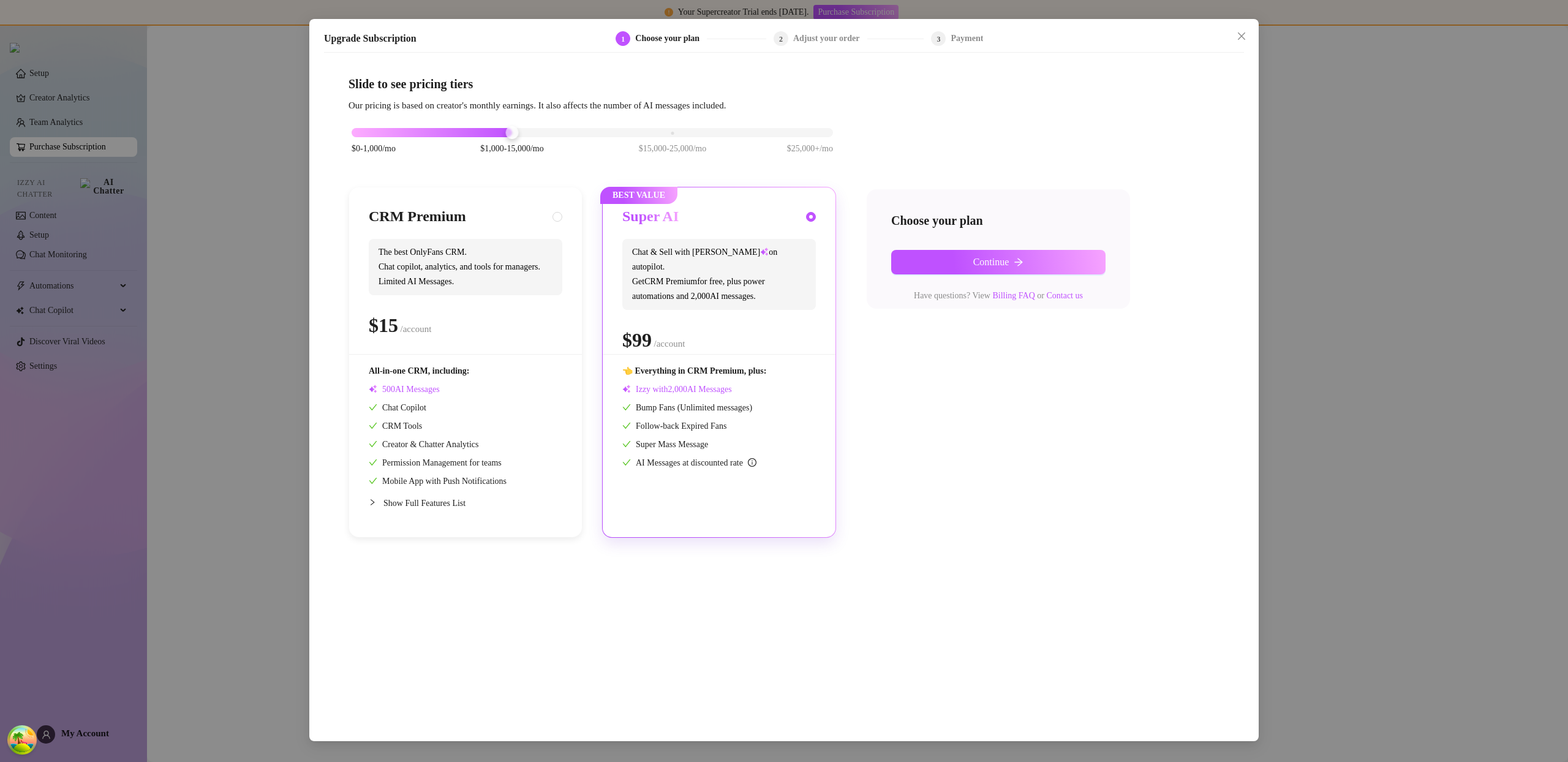
click at [459, 269] on span "The best OnlyFans CRM. Chat copilot, analytics, and tools for managers. Limited…" at bounding box center [465, 266] width 194 height 56
radio input "true"
radio input "false"
click at [956, 256] on button "Continue" at bounding box center [998, 262] width 214 height 25
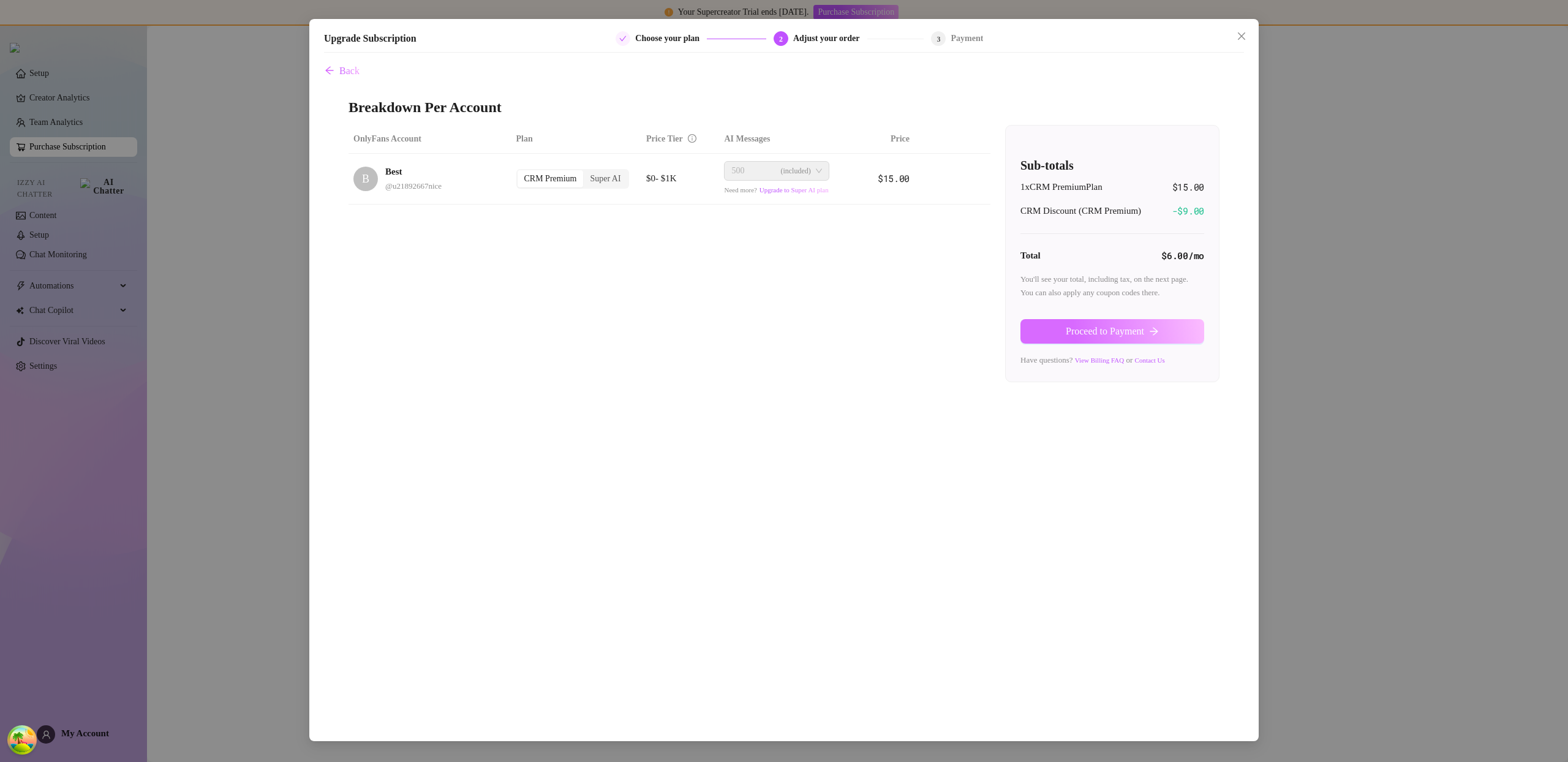
click at [1132, 331] on span "Proceed to Payment" at bounding box center [1105, 331] width 78 height 11
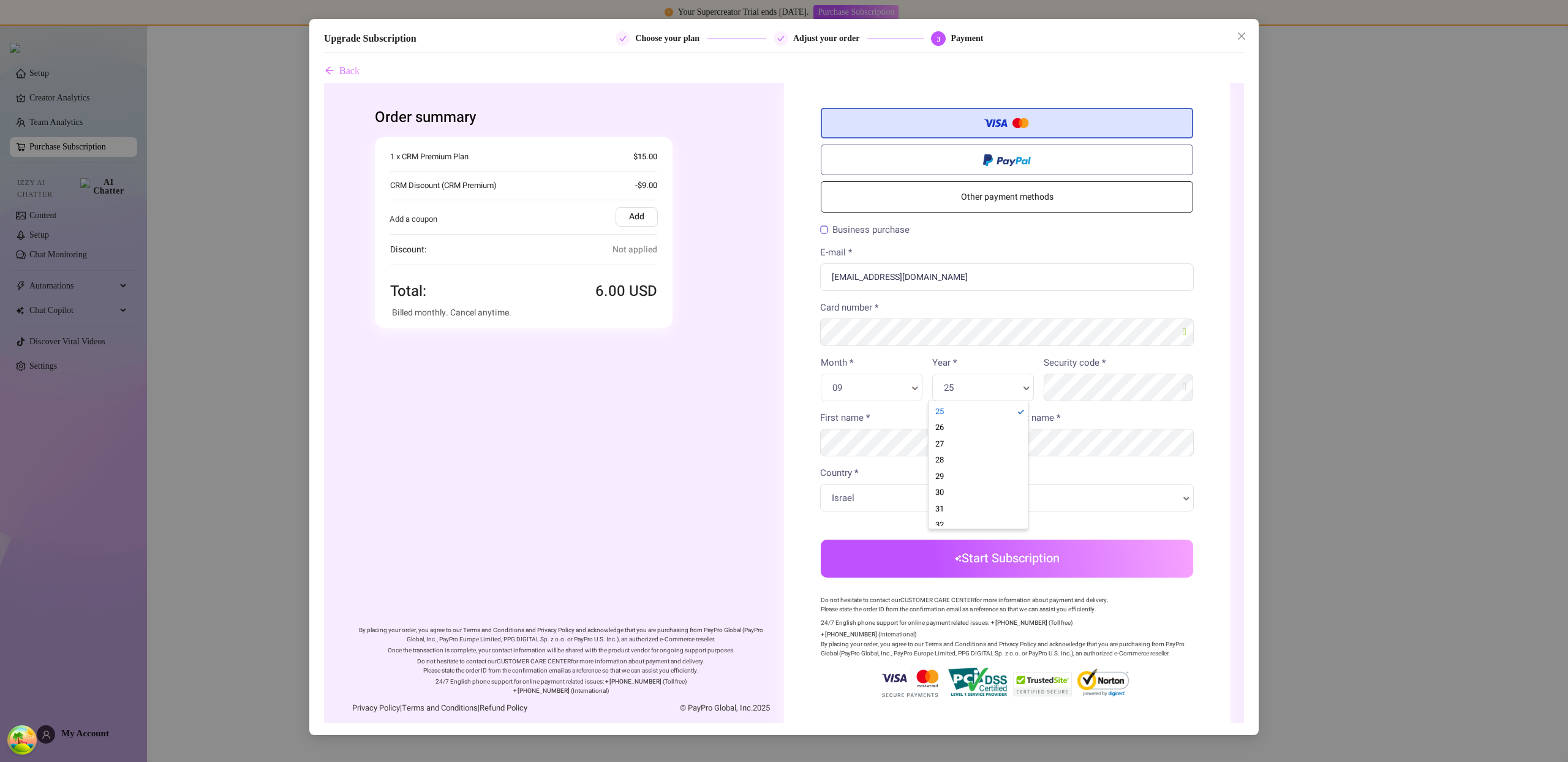
drag, startPoint x: 988, startPoint y: 392, endPoint x: 980, endPoint y: 457, distance: 65.5
click at [1034, 540] on div "Start Subscription Back" at bounding box center [1007, 559] width 372 height 38
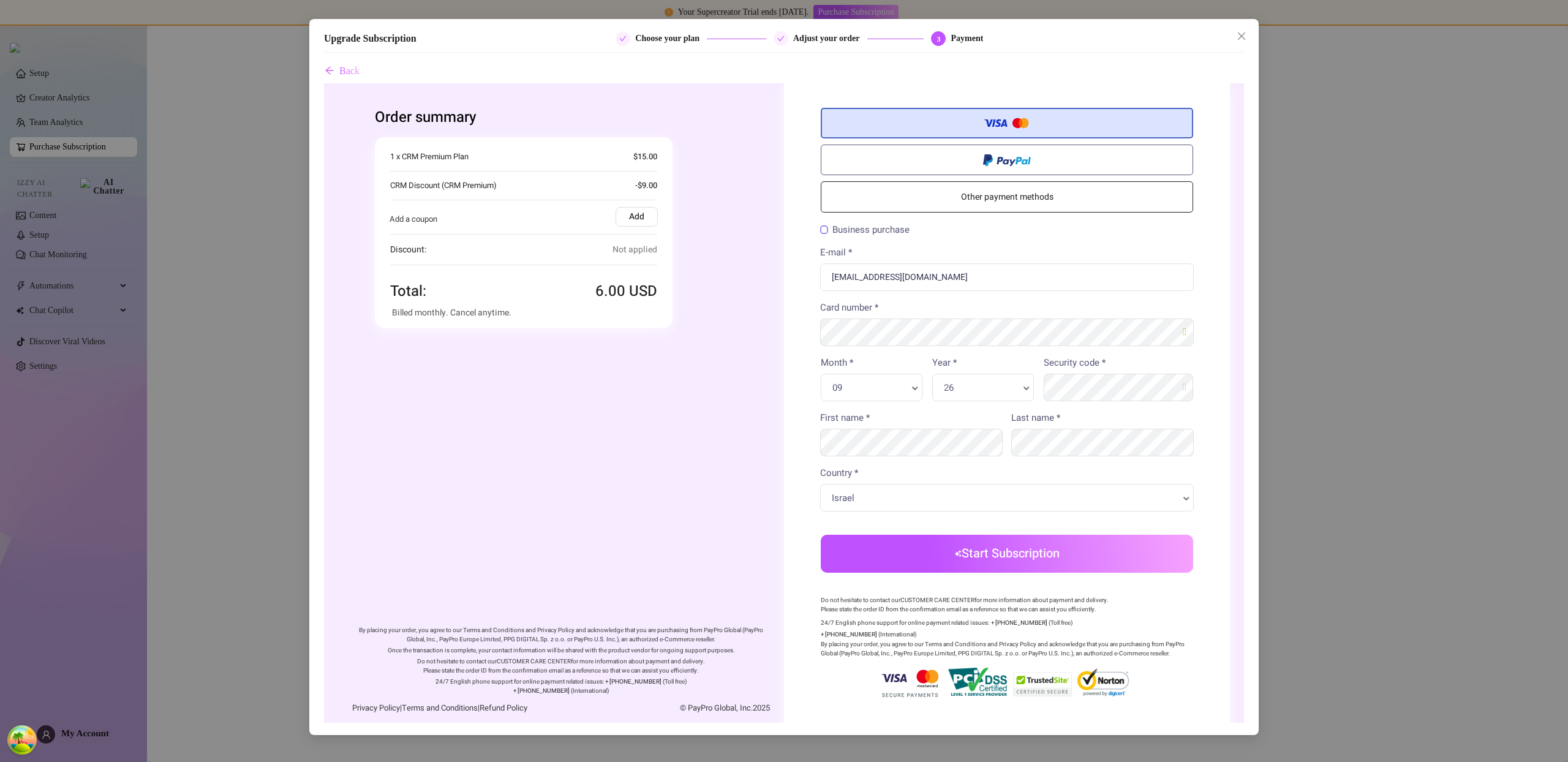
click at [1035, 542] on button "Start Subscription" at bounding box center [1007, 553] width 372 height 38
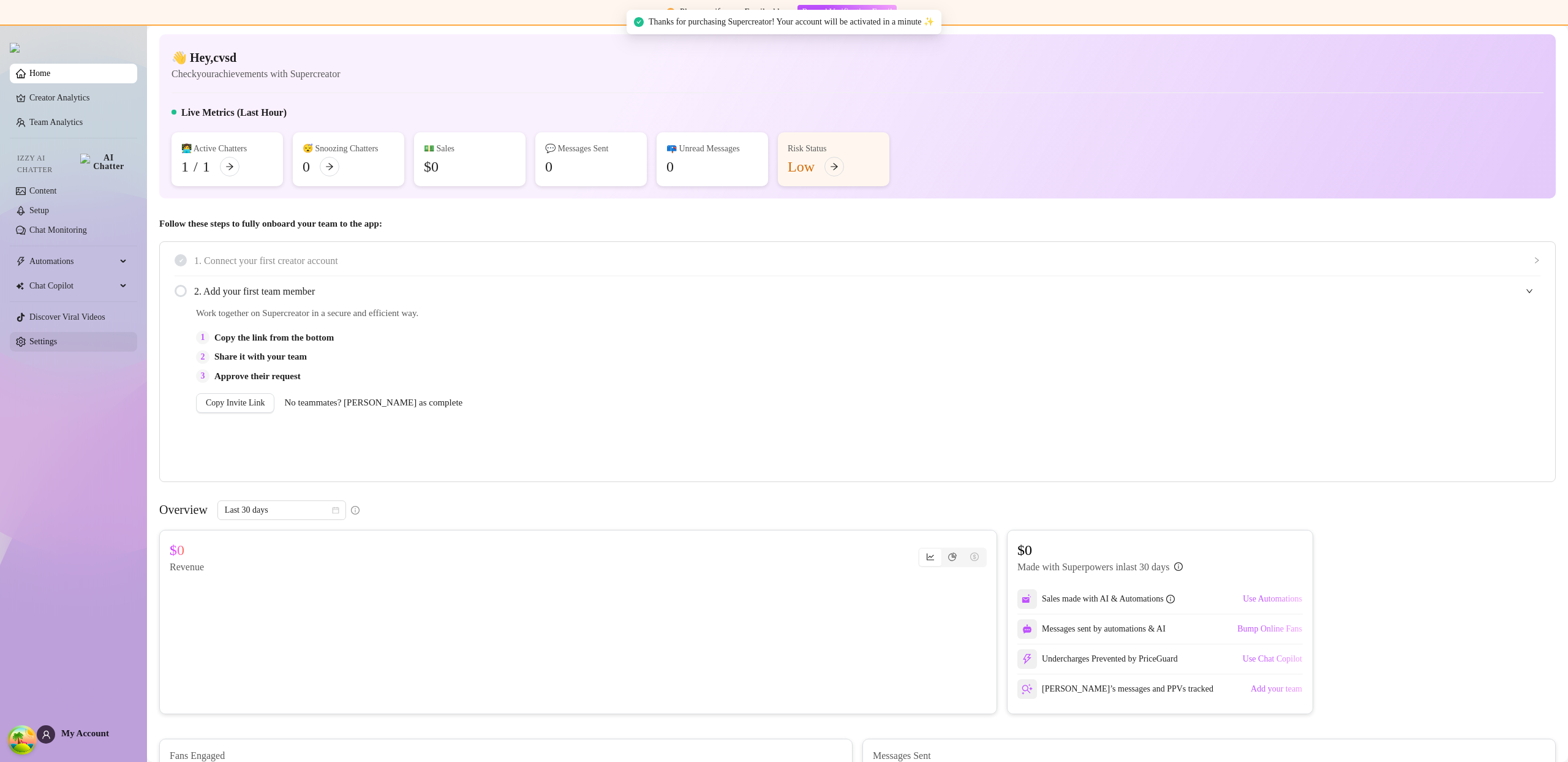
click at [57, 337] on link "Settings" at bounding box center [43, 341] width 28 height 9
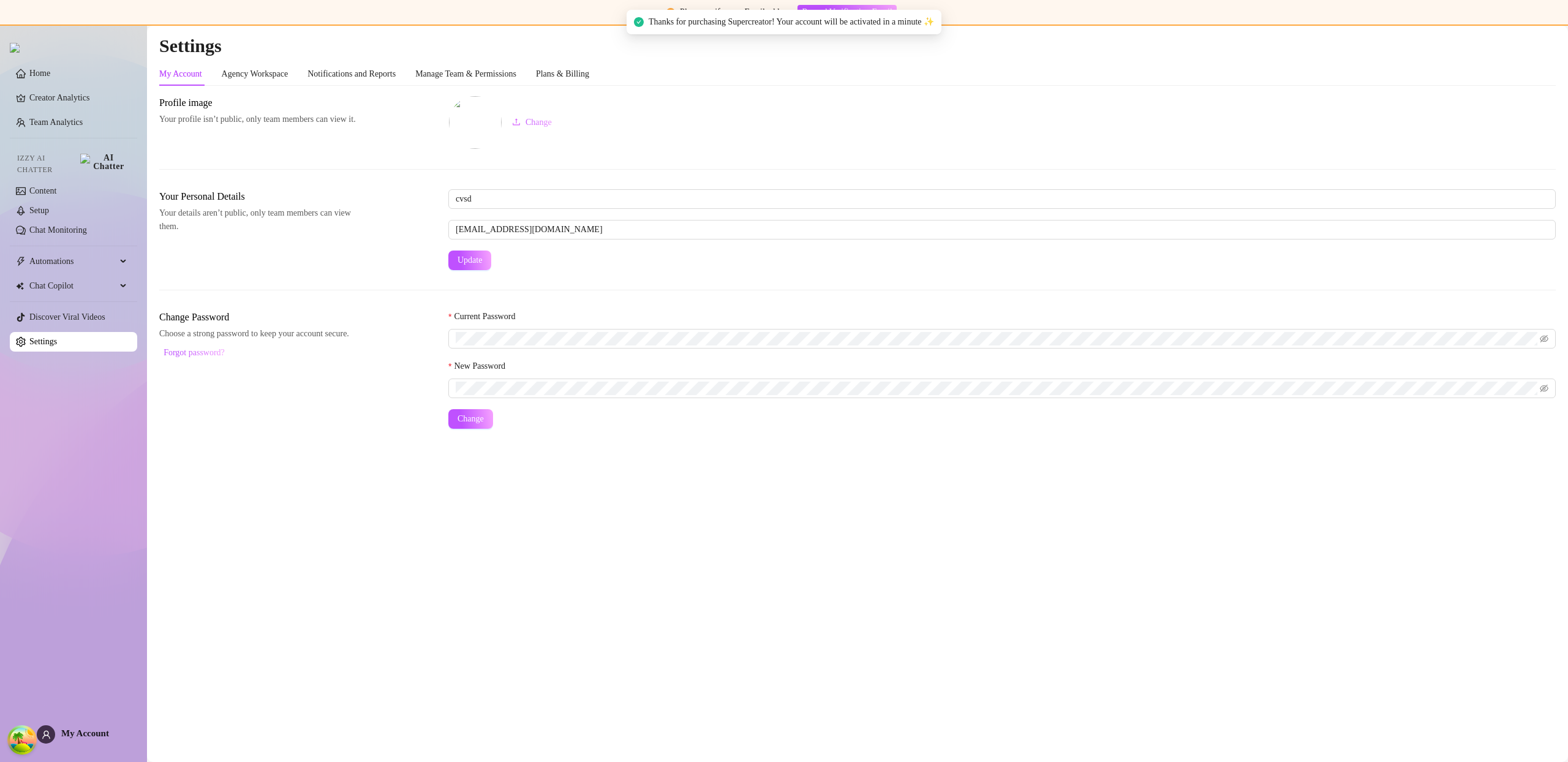
click at [57, 337] on link "Settings" at bounding box center [43, 341] width 28 height 9
click at [516, 75] on div "Manage Team & Permissions" at bounding box center [466, 74] width 101 height 13
click at [622, 74] on div "My Account Agency Workspace Notifications and Reports Manage Team & Permissions…" at bounding box center [857, 74] width 1396 height 23
click at [589, 75] on div "Plans & Billing" at bounding box center [562, 74] width 53 height 13
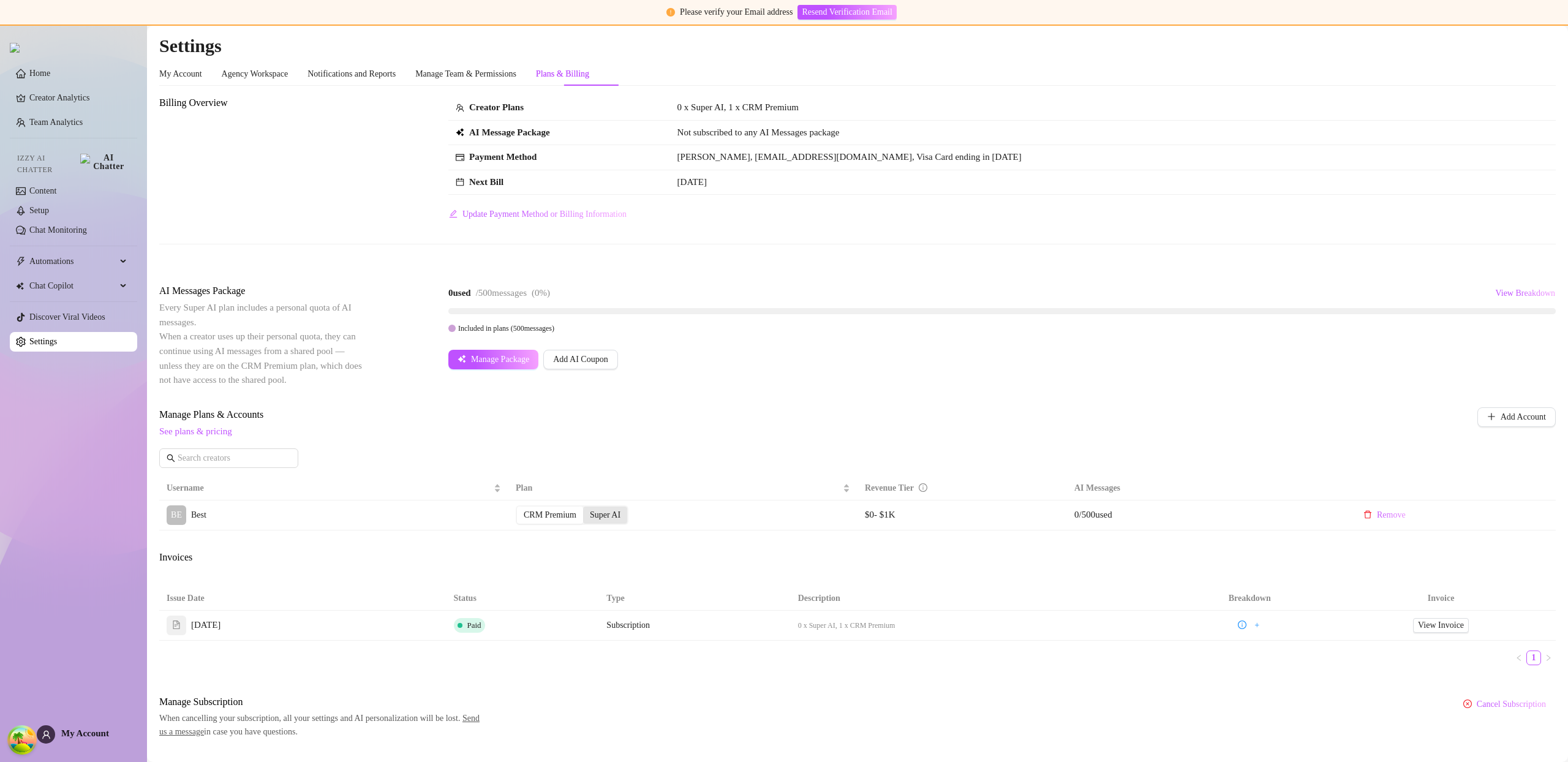
click at [610, 518] on div "Super AI" at bounding box center [606, 515] width 44 height 17
click at [586, 508] on input "Super AI" at bounding box center [586, 508] width 0 height 0
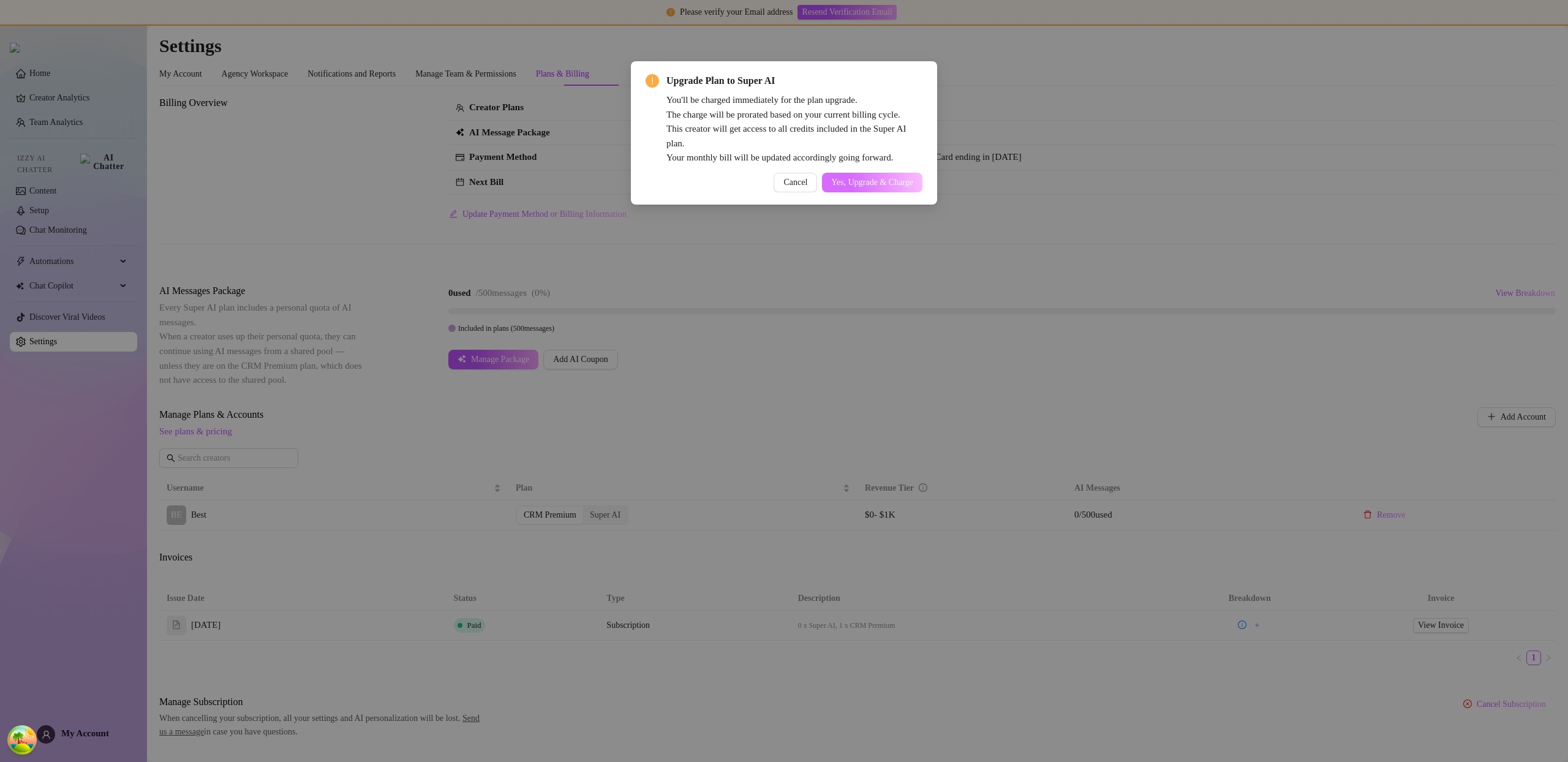
click at [896, 179] on span "Yes, Upgrade & Charge" at bounding box center [872, 183] width 82 height 9
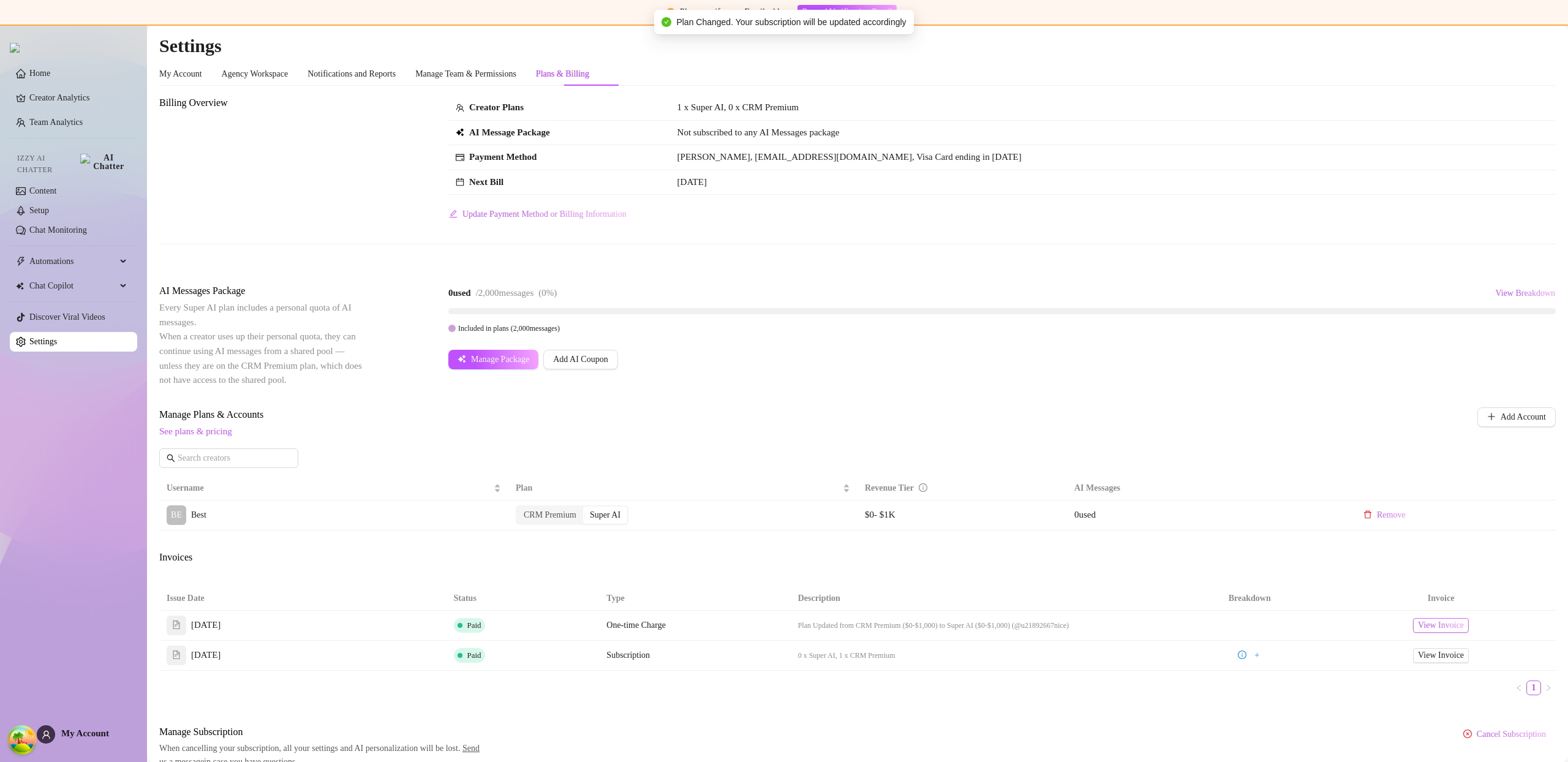
click at [1419, 627] on span "View Invoice" at bounding box center [1441, 625] width 46 height 13
